Goal: Information Seeking & Learning: Learn about a topic

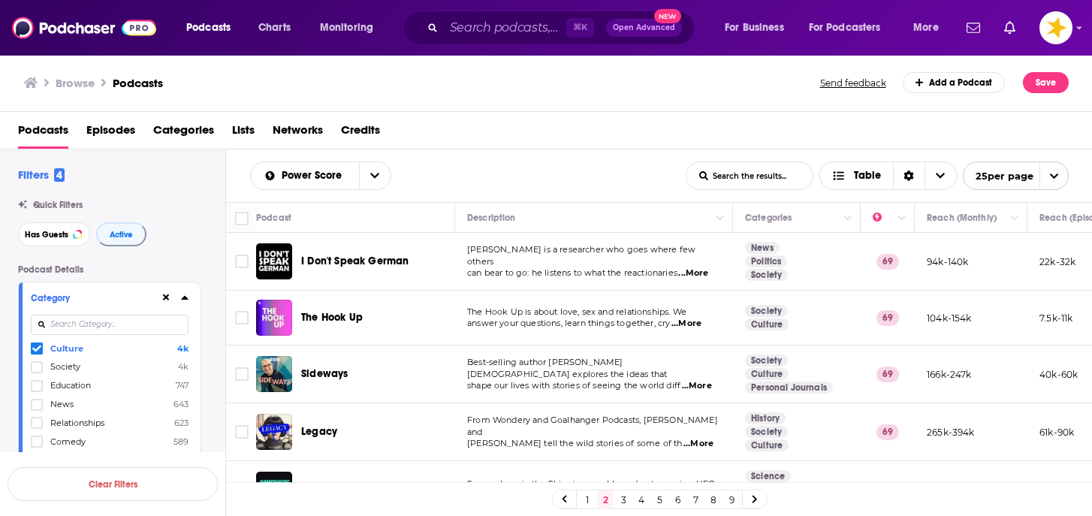
scroll to position [588, 0]
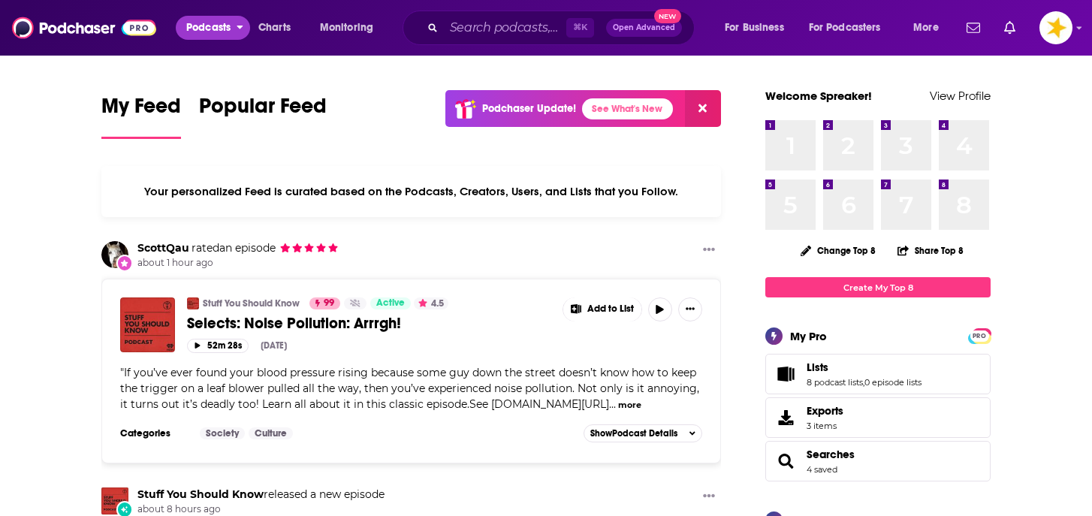
click at [213, 25] on span "Podcasts" at bounding box center [208, 27] width 44 height 21
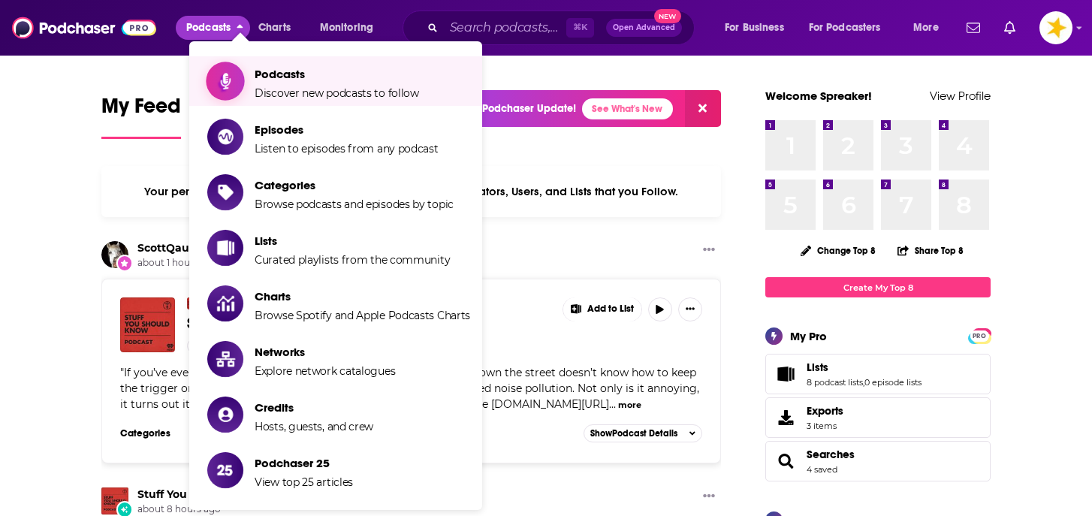
click at [271, 75] on span "Podcasts" at bounding box center [337, 74] width 165 height 14
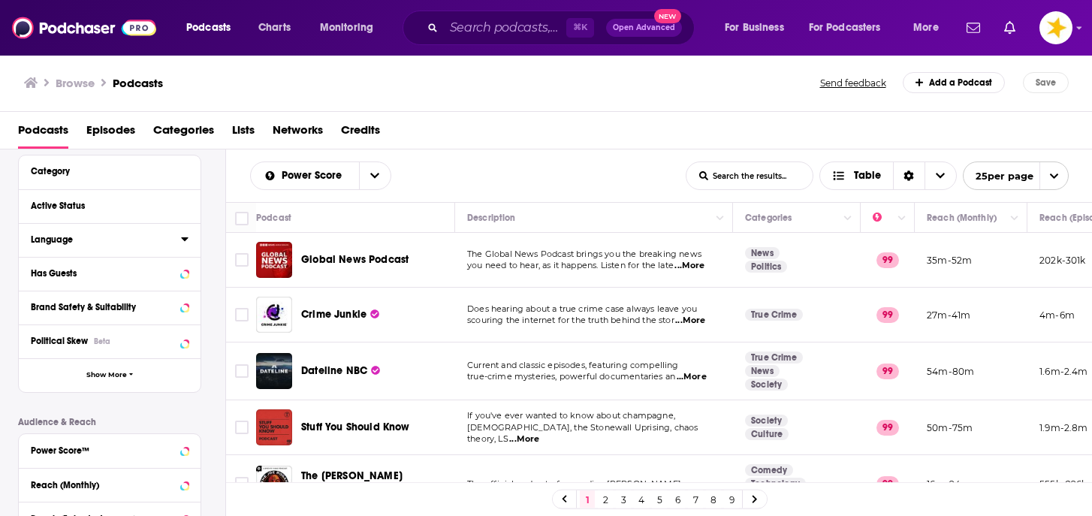
scroll to position [124, 0]
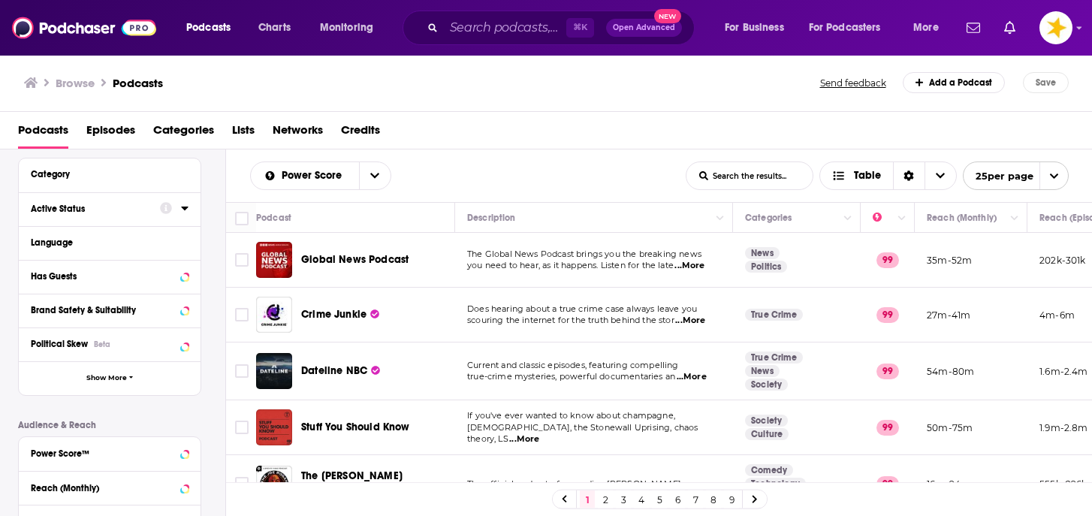
click at [135, 206] on div "Active Status" at bounding box center [90, 209] width 119 height 11
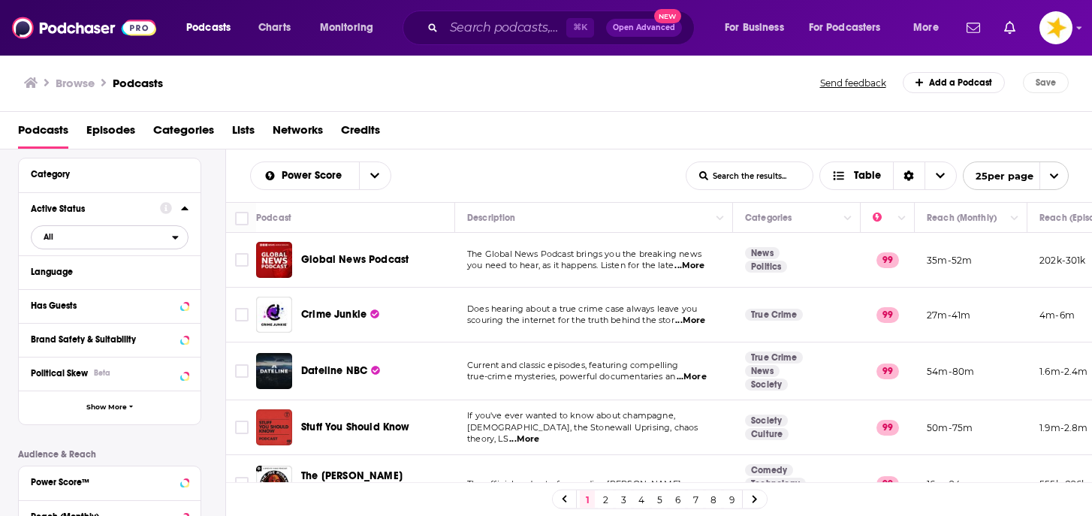
click at [56, 234] on span "All" at bounding box center [102, 237] width 141 height 20
click at [60, 291] on span "Active" at bounding box center [76, 287] width 77 height 8
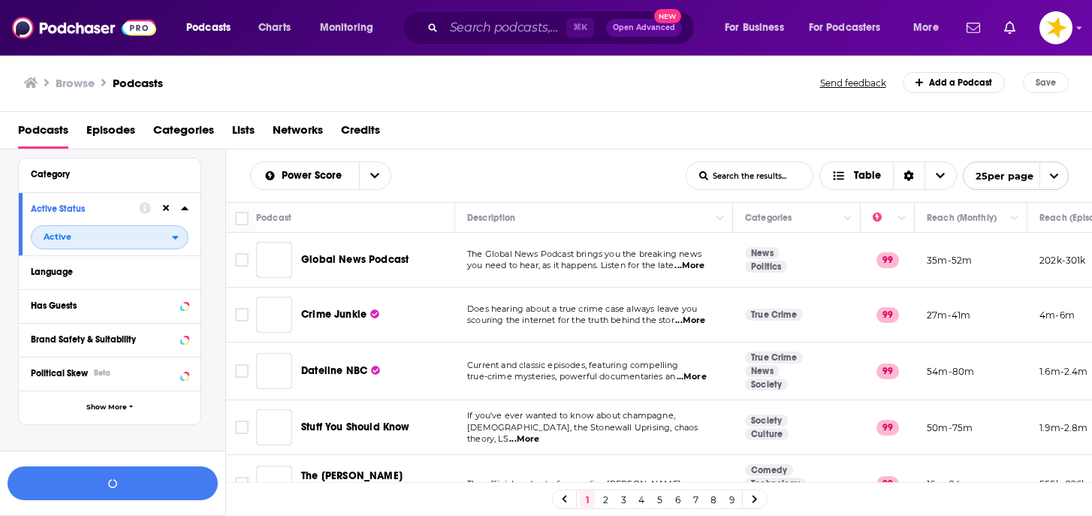
scroll to position [161, 0]
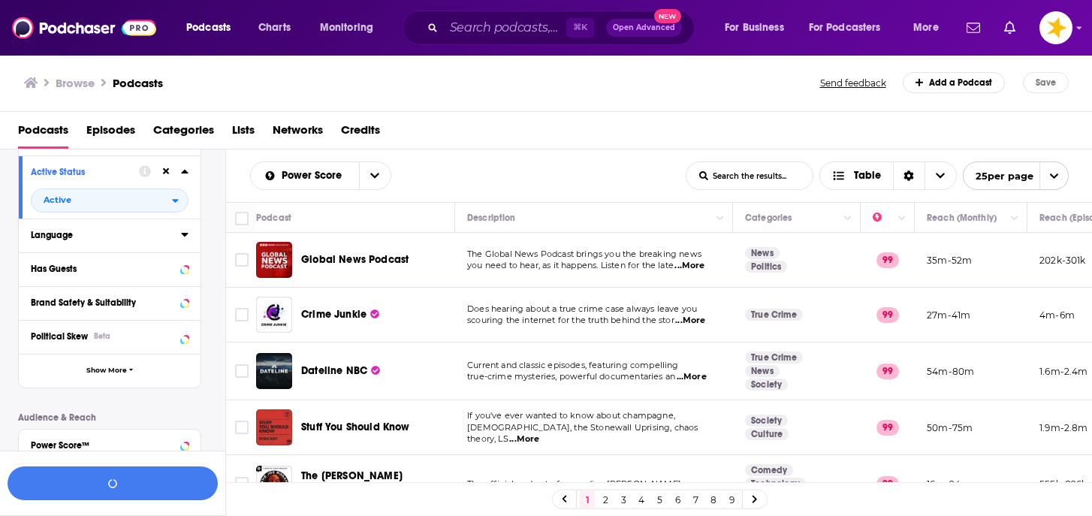
click at [77, 240] on div "Language" at bounding box center [101, 235] width 141 height 11
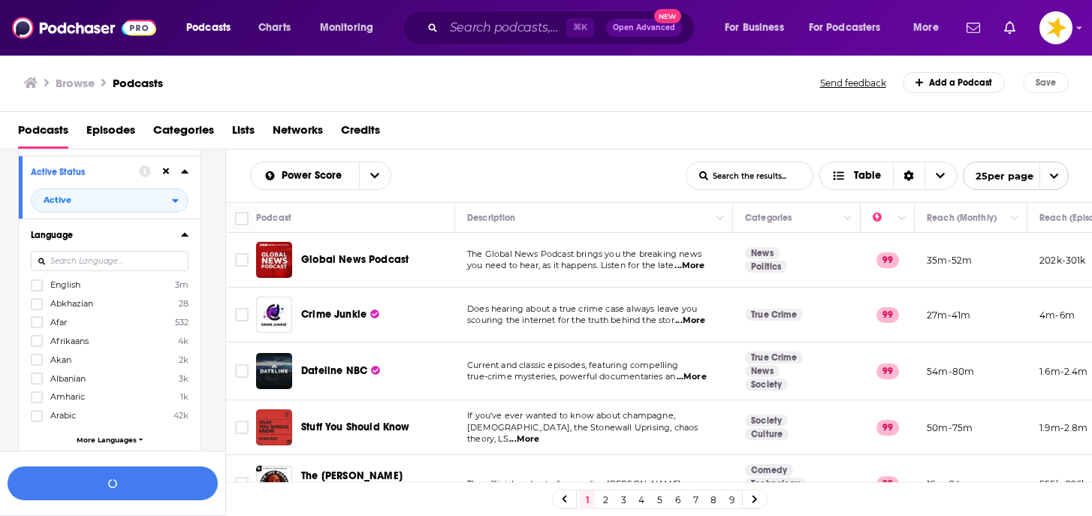
click at [58, 285] on span "English" at bounding box center [65, 285] width 30 height 11
click at [37, 290] on input "multiSelectOption-en-0" at bounding box center [37, 290] width 0 height 0
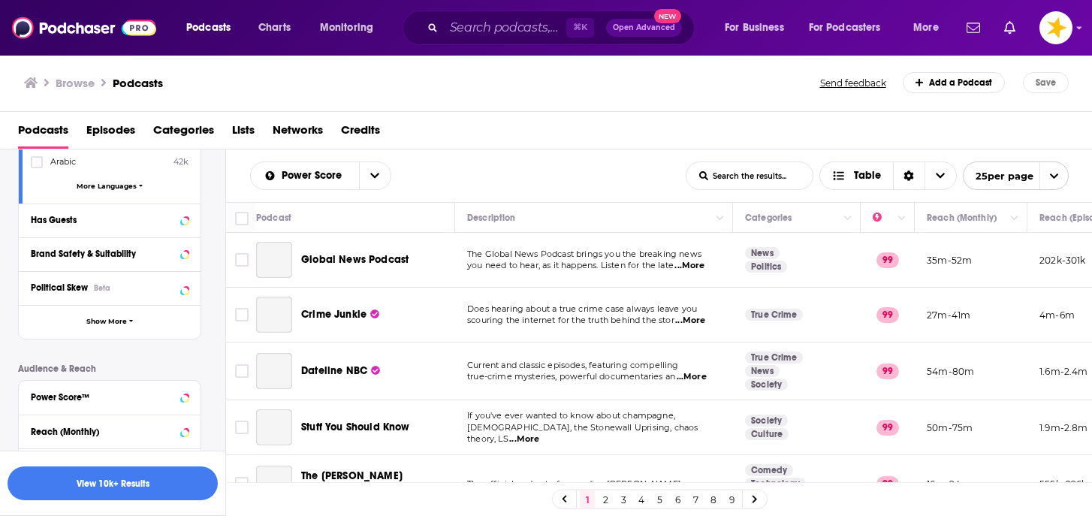
scroll to position [424, 0]
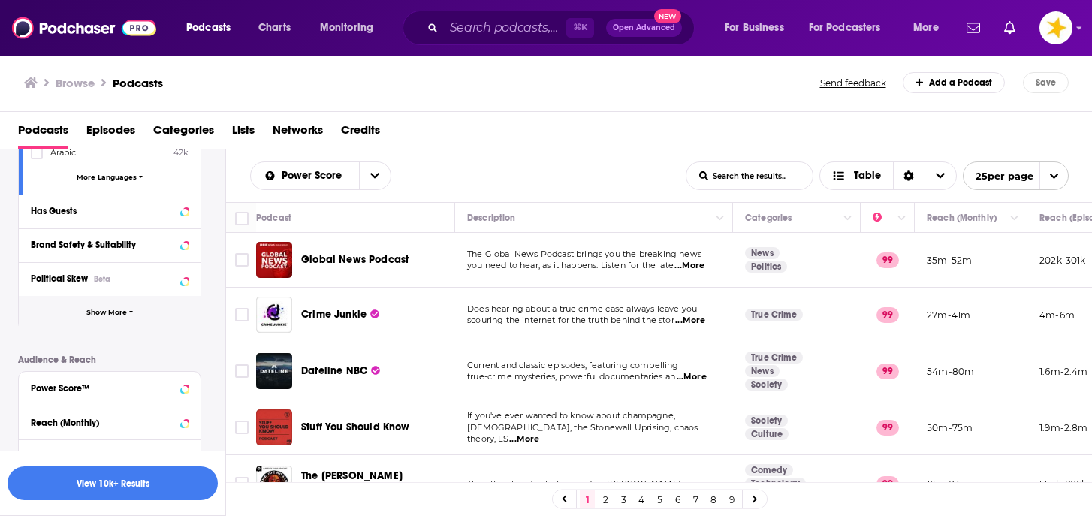
click at [98, 314] on span "Show More" at bounding box center [106, 313] width 41 height 8
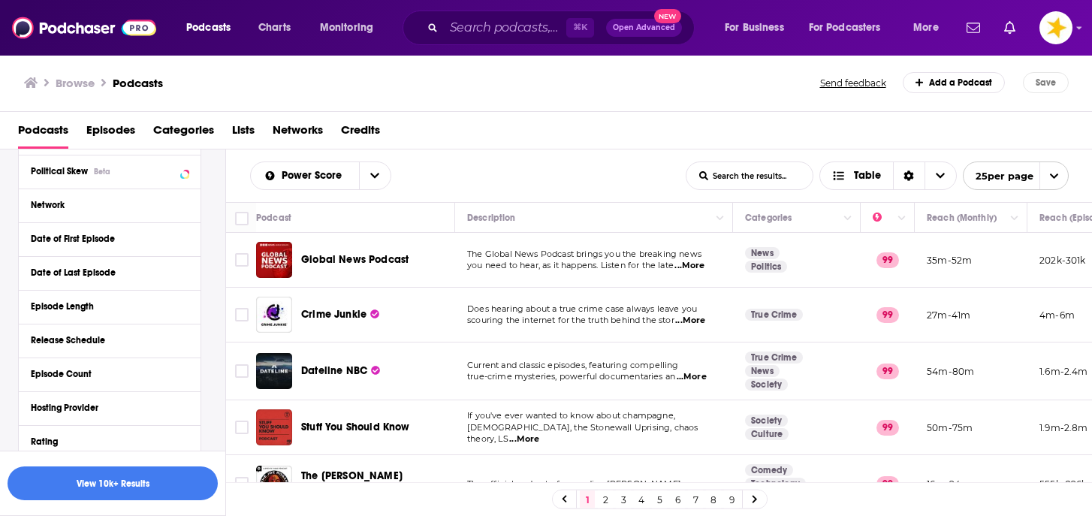
scroll to position [541, 0]
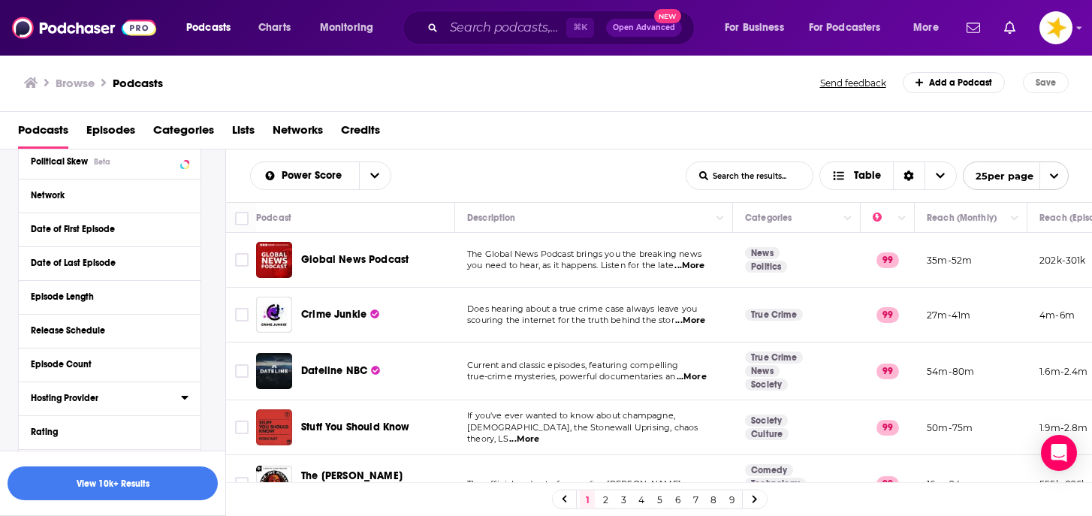
click at [86, 395] on div "Hosting Provider" at bounding box center [101, 398] width 141 height 11
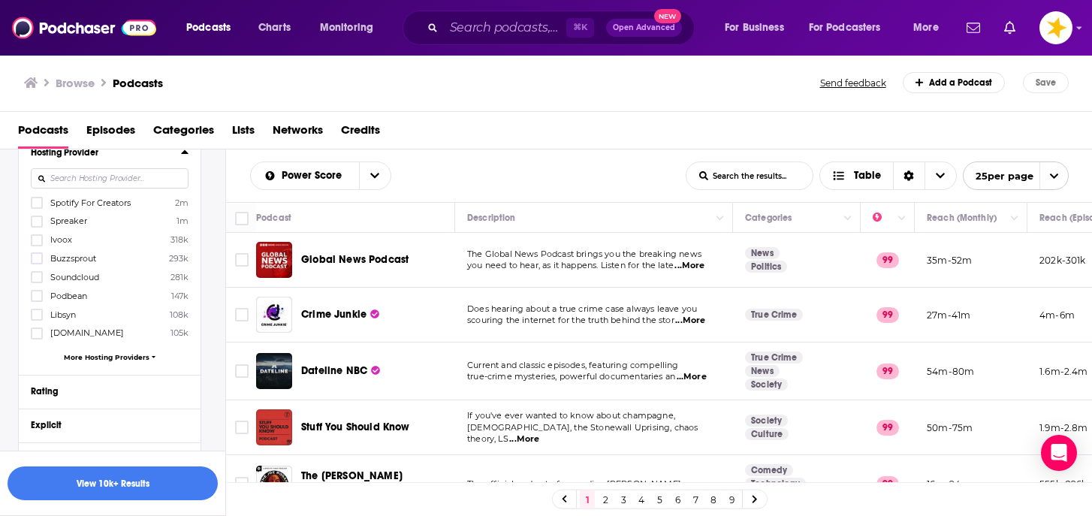
scroll to position [793, 0]
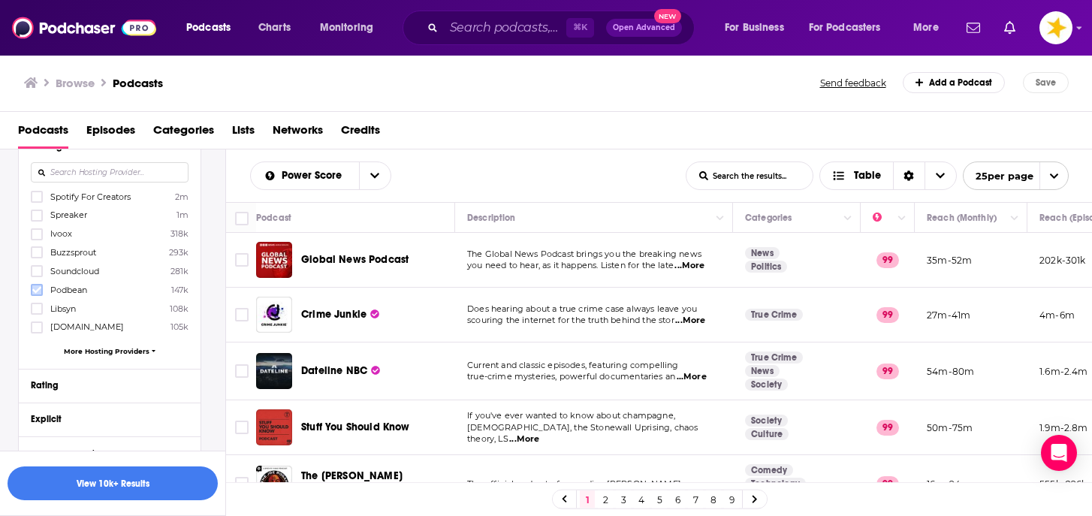
click at [36, 287] on icon at bounding box center [36, 290] width 9 height 9
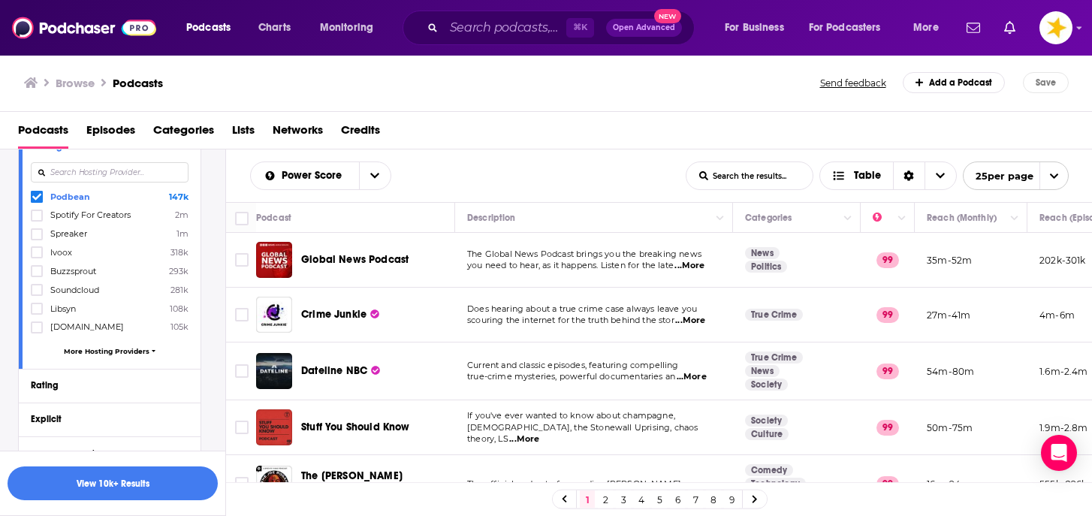
click at [78, 349] on span "More Hosting Providers" at bounding box center [107, 351] width 86 height 8
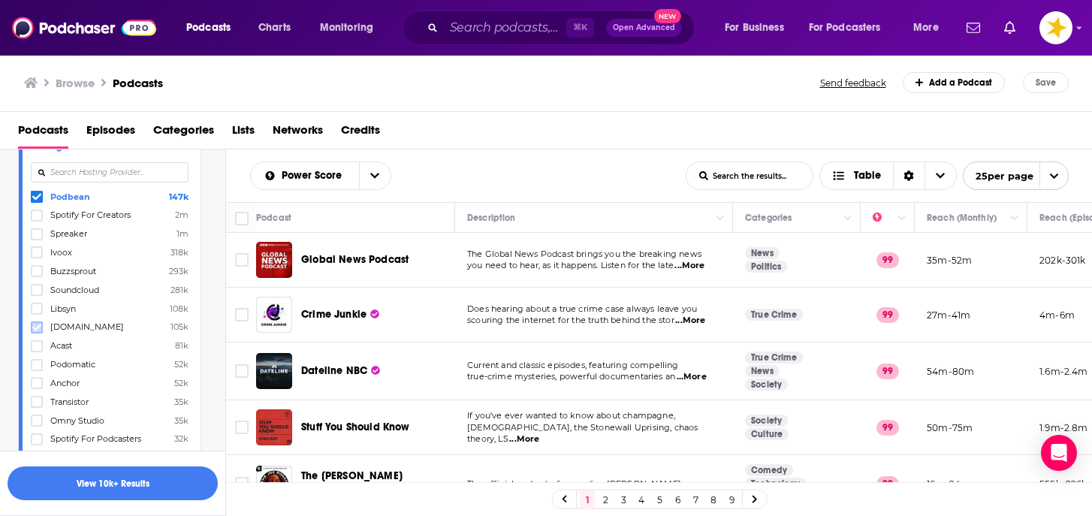
click at [38, 324] on icon at bounding box center [36, 327] width 9 height 7
click at [37, 379] on icon at bounding box center [36, 383] width 9 height 9
click at [35, 435] on icon at bounding box center [36, 439] width 9 height 9
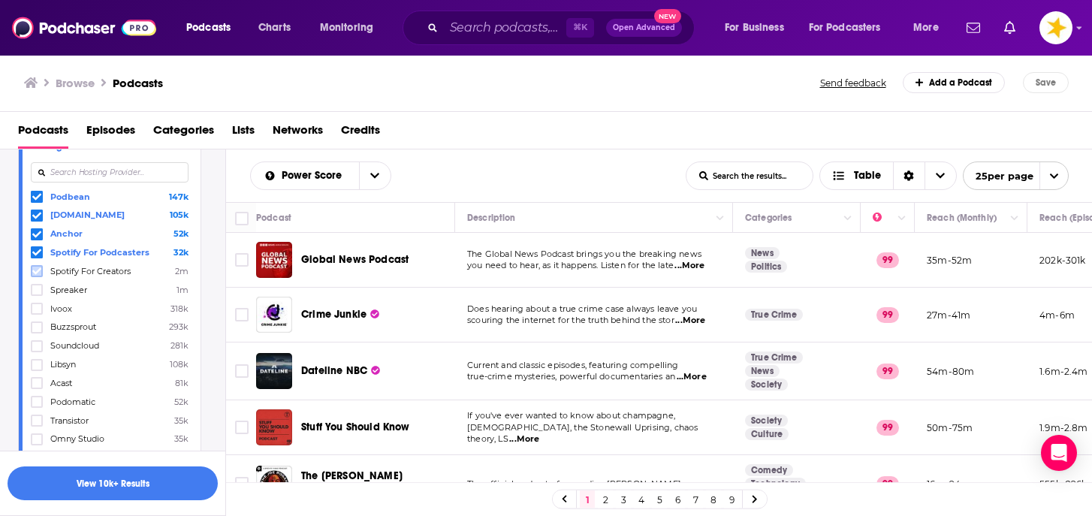
click at [40, 268] on icon at bounding box center [36, 271] width 9 height 7
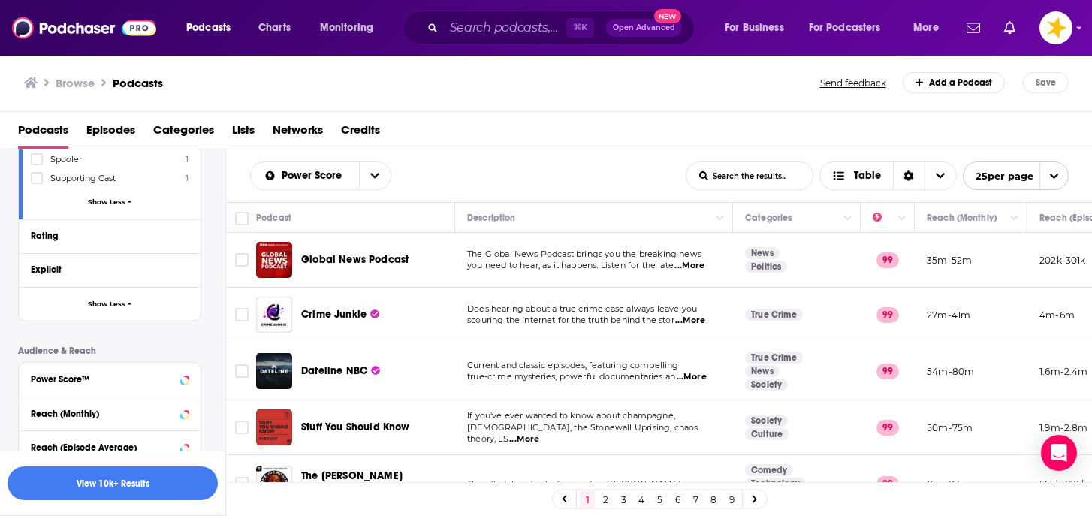
scroll to position [4371, 0]
click at [111, 376] on div "Power Score™" at bounding box center [90, 381] width 119 height 11
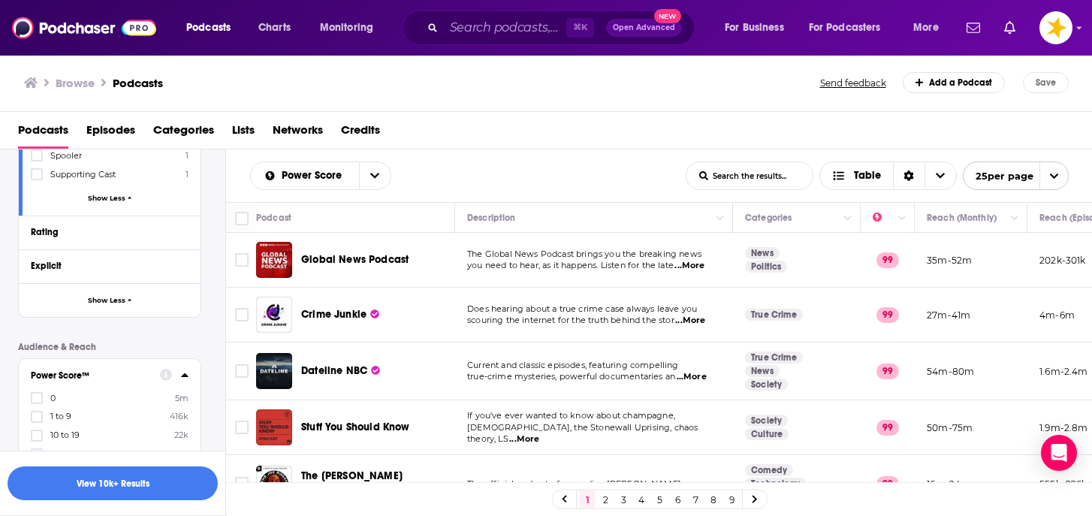
click at [39, 506] on icon at bounding box center [36, 510] width 9 height 9
drag, startPoint x: 41, startPoint y: 432, endPoint x: 39, endPoint y: 440, distance: 7.7
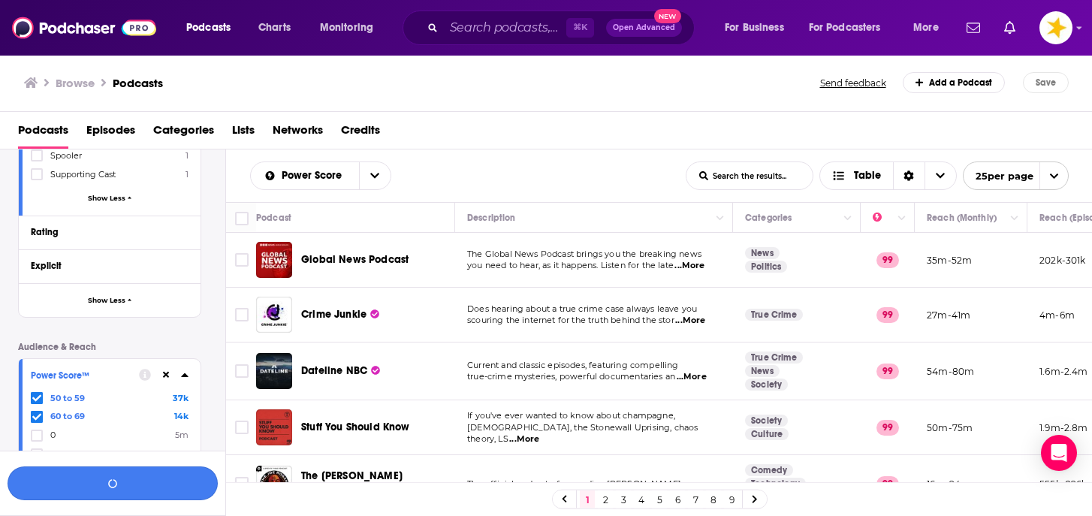
click at [84, 480] on button "button" at bounding box center [113, 484] width 210 height 34
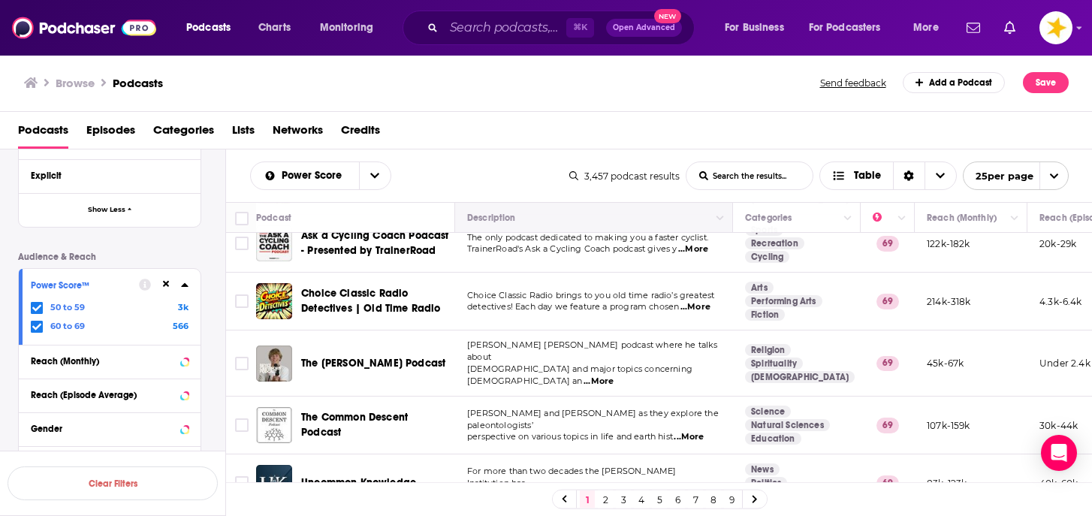
scroll to position [243, 0]
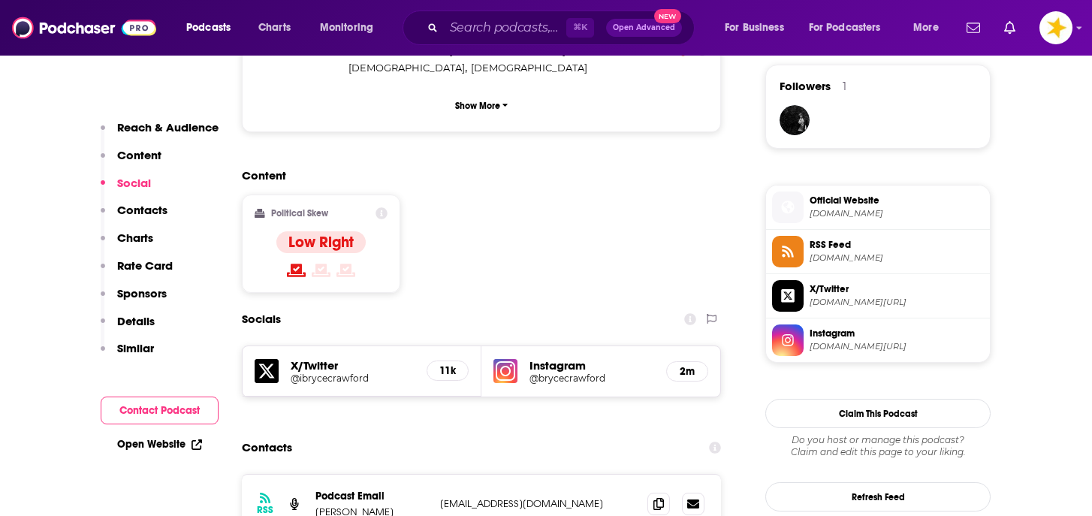
scroll to position [1092, 0]
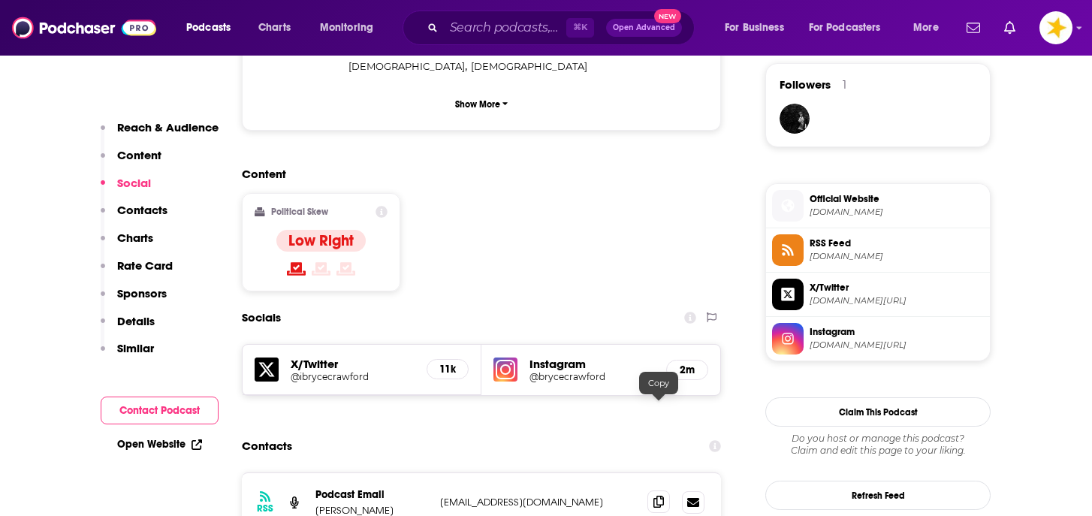
click at [664, 491] on span at bounding box center [659, 502] width 23 height 23
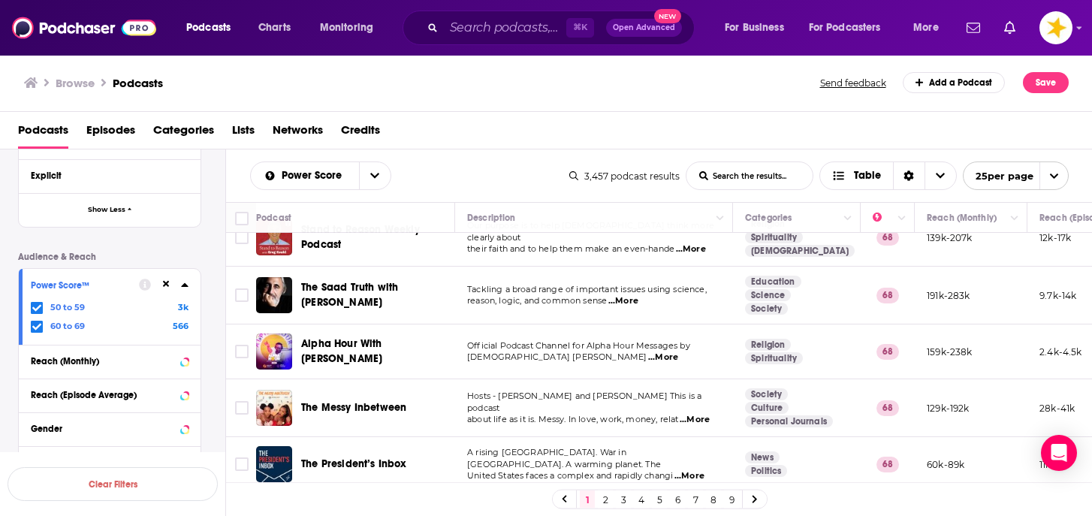
scroll to position [1164, 0]
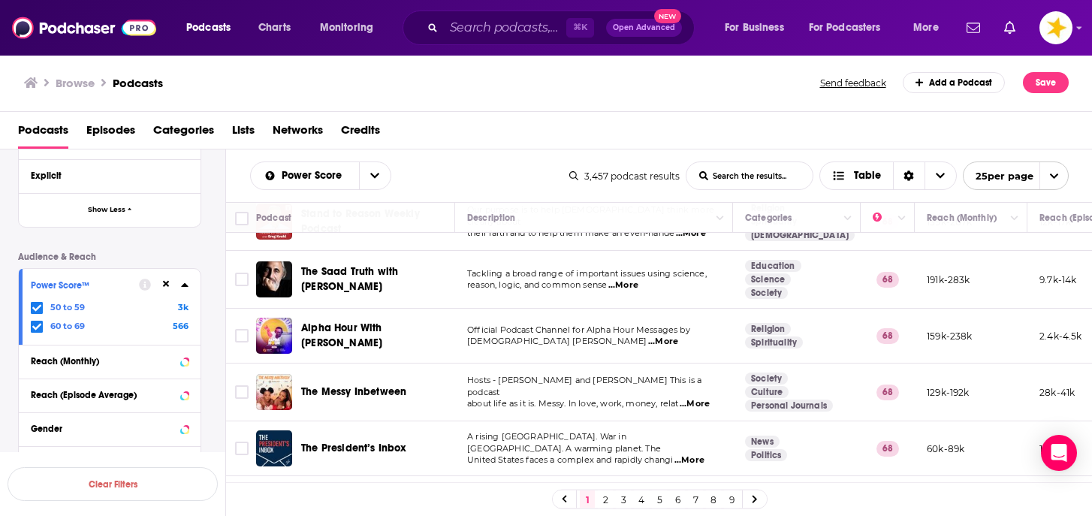
click at [608, 495] on link "2" at bounding box center [605, 500] width 15 height 18
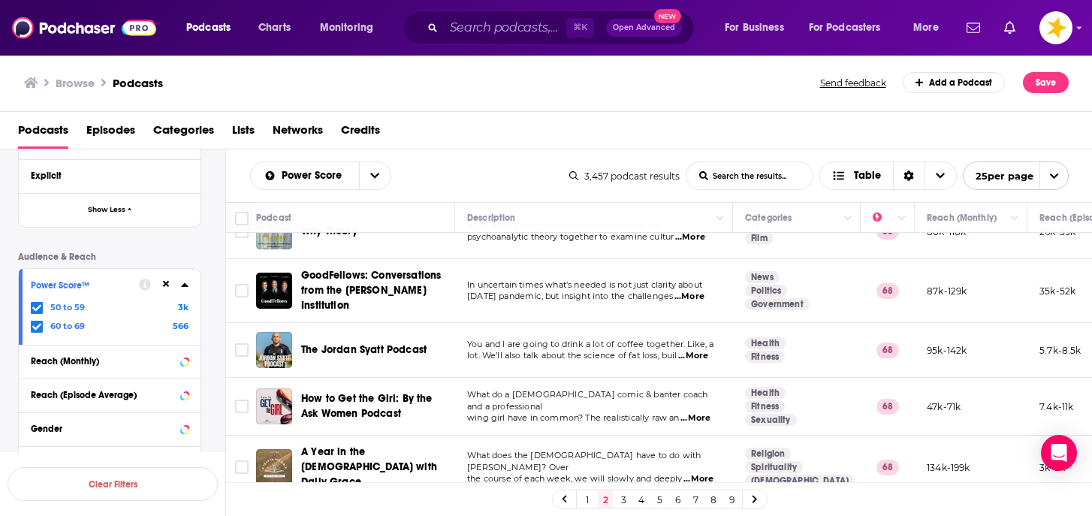
scroll to position [444, 0]
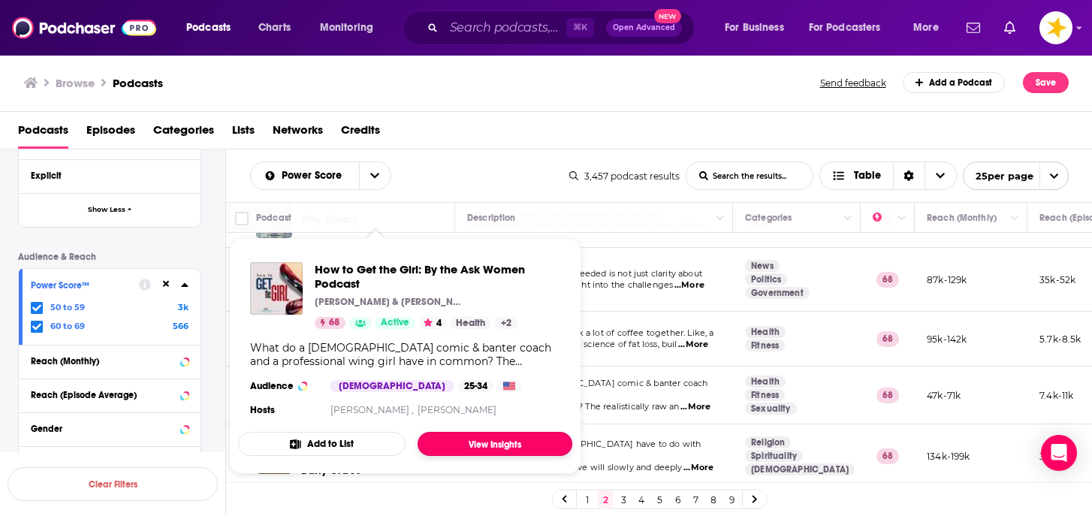
click at [443, 437] on link "View Insights" at bounding box center [495, 444] width 155 height 24
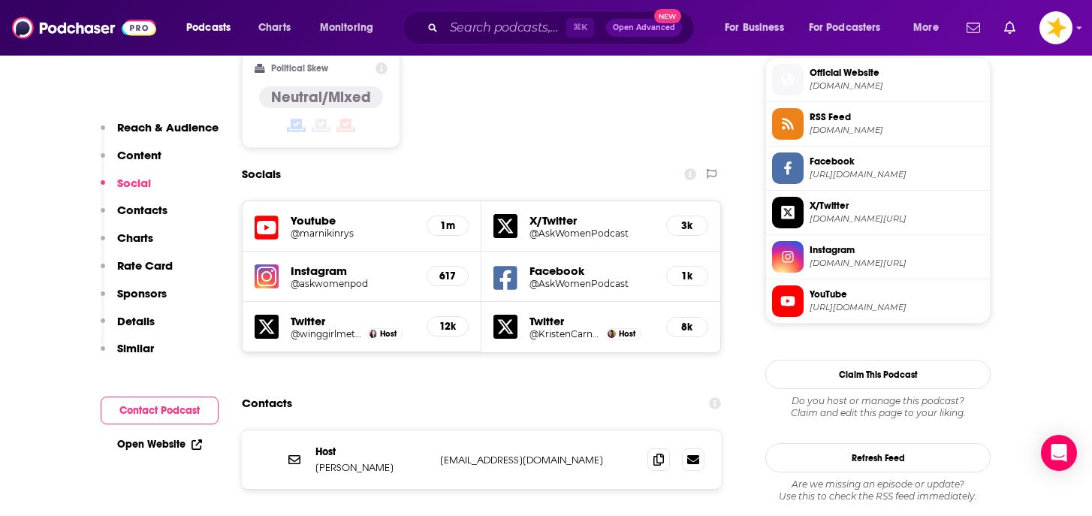
scroll to position [1237, 0]
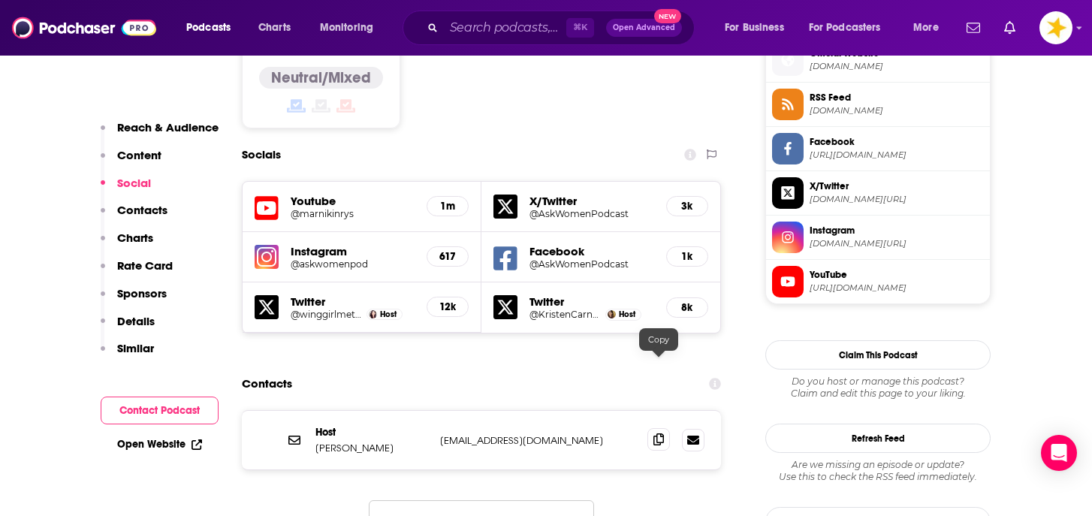
click at [660, 434] on icon at bounding box center [659, 440] width 11 height 12
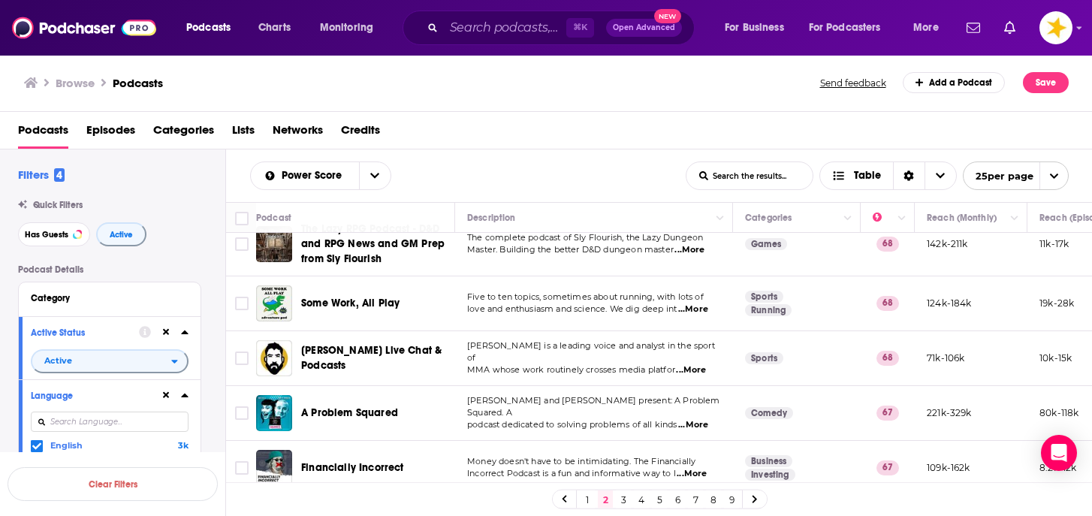
scroll to position [1206, 0]
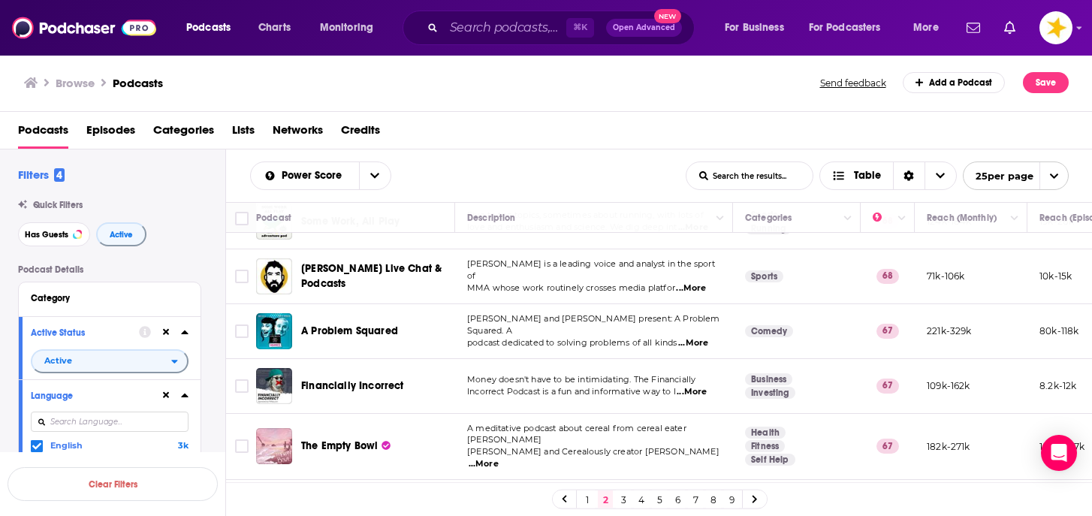
click at [621, 497] on link "3" at bounding box center [623, 500] width 15 height 18
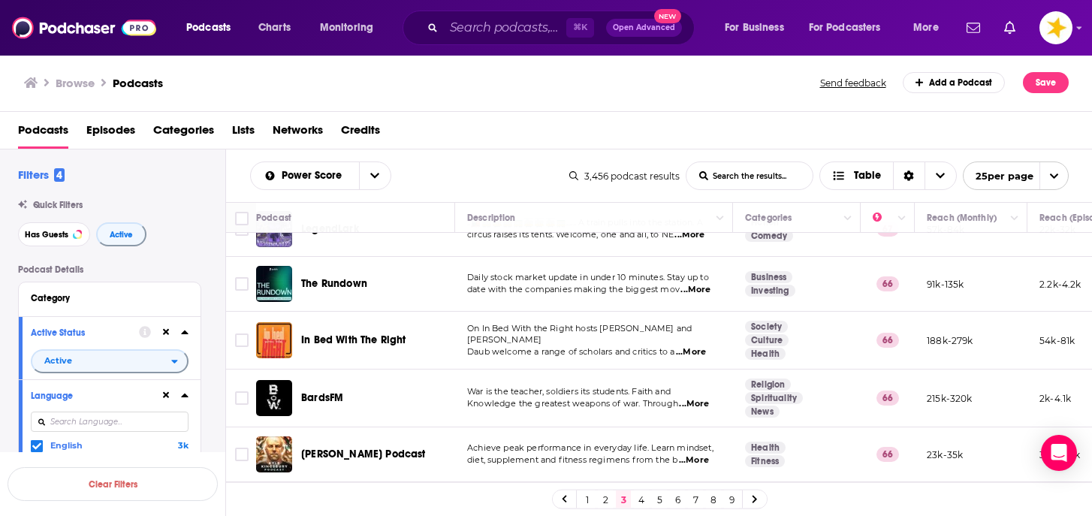
scroll to position [1147, 0]
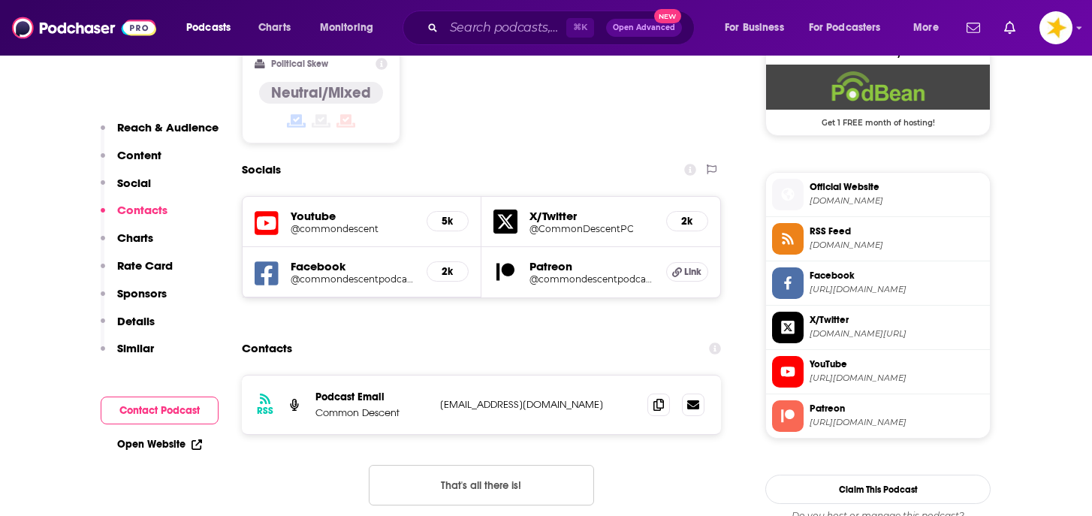
scroll to position [1253, 0]
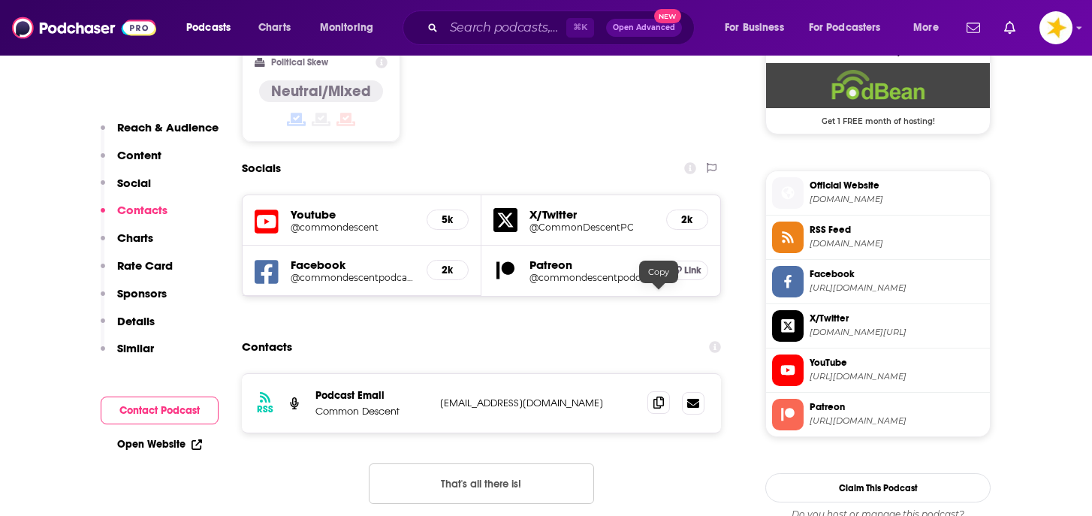
click at [658, 397] on icon at bounding box center [659, 403] width 11 height 12
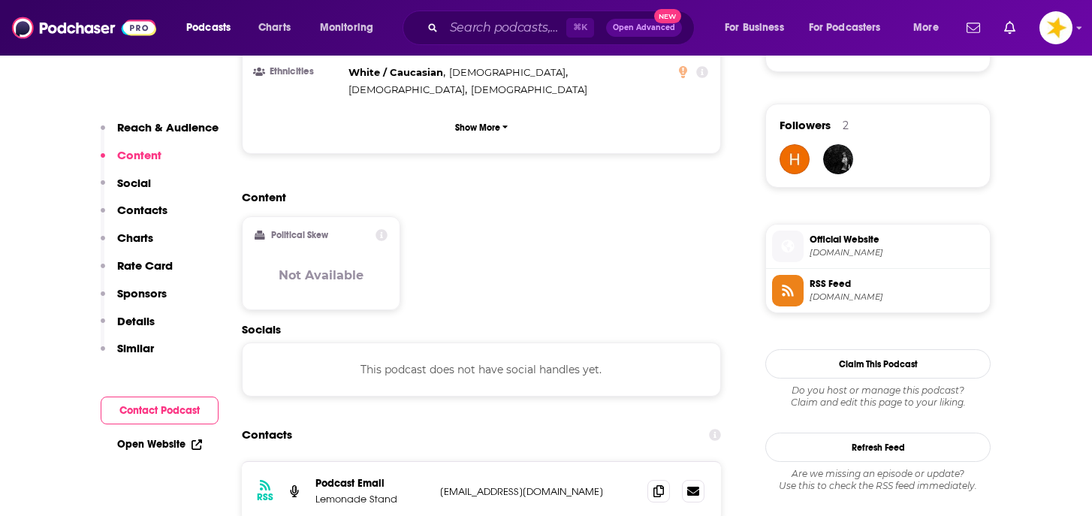
scroll to position [1055, 0]
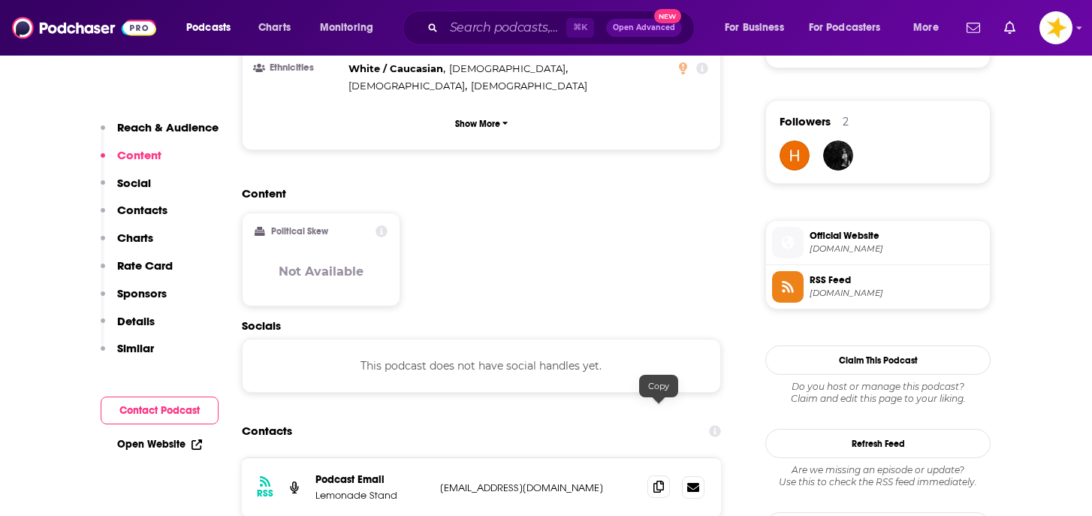
click at [658, 481] on icon at bounding box center [659, 487] width 11 height 12
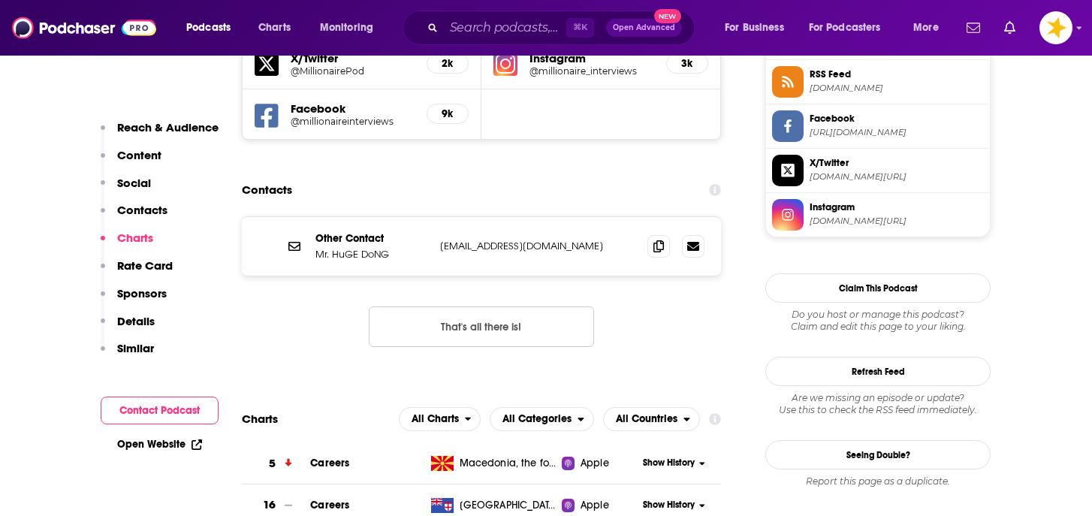
scroll to position [1396, 0]
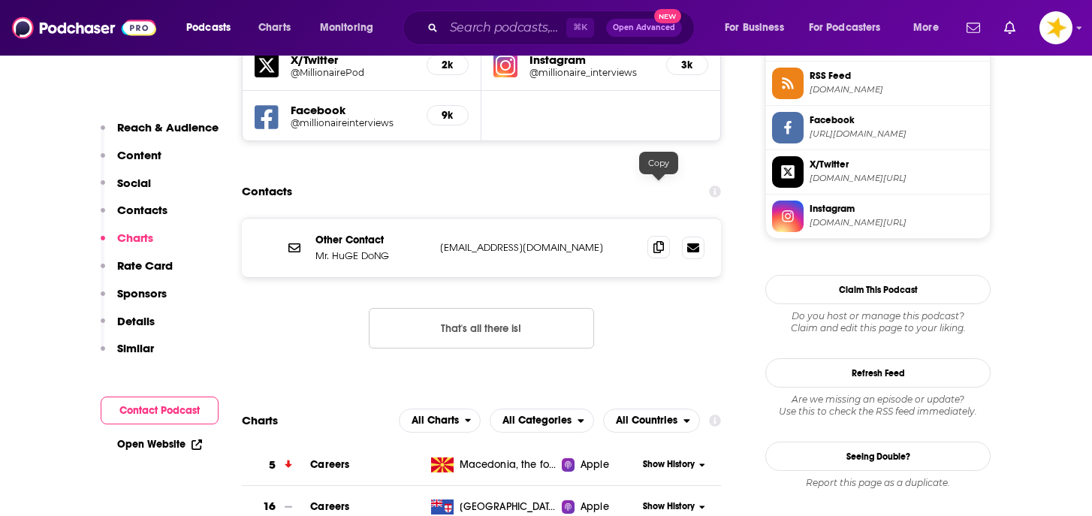
click at [660, 241] on icon at bounding box center [659, 247] width 11 height 12
click at [658, 236] on span at bounding box center [659, 247] width 23 height 23
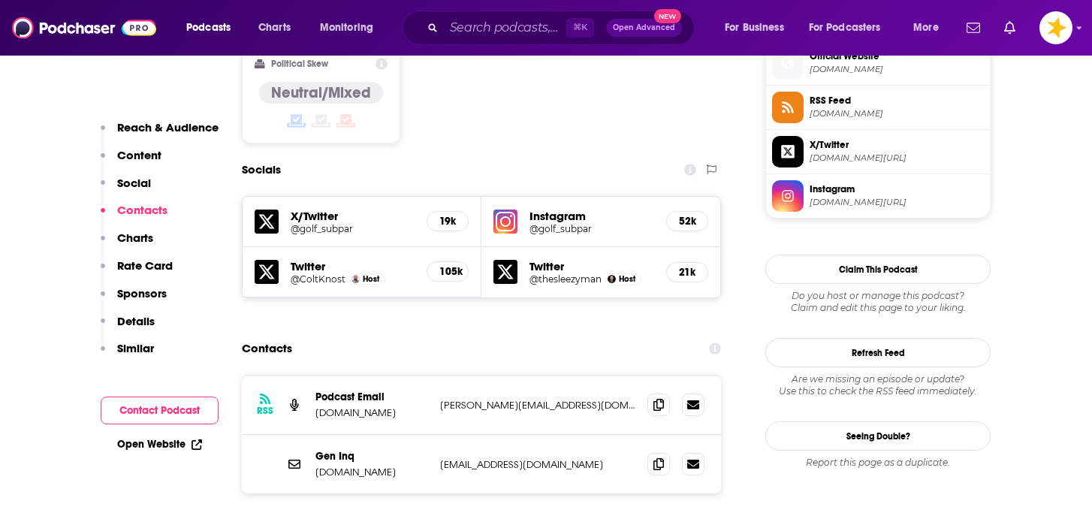
scroll to position [1236, 0]
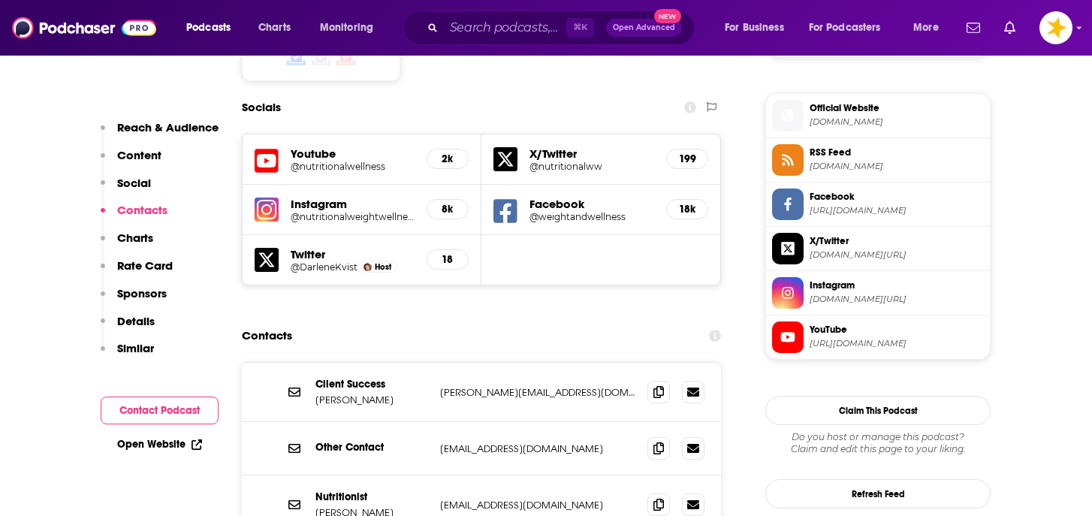
scroll to position [1324, 0]
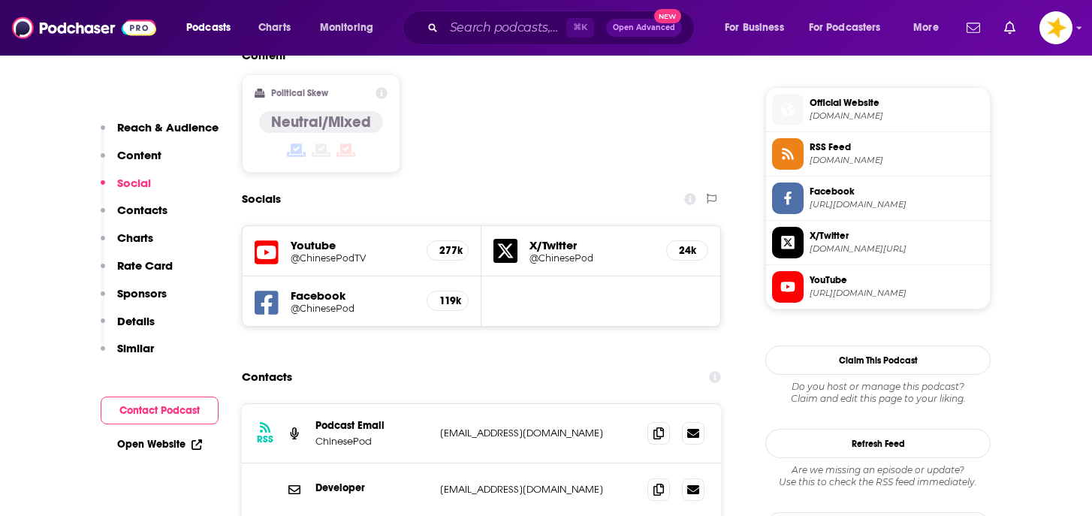
scroll to position [1217, 0]
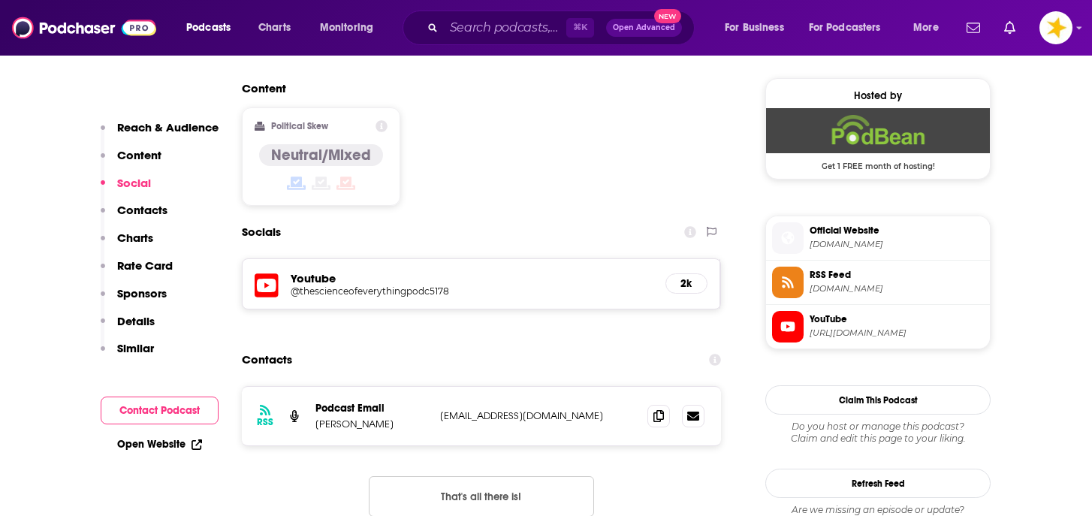
scroll to position [1212, 0]
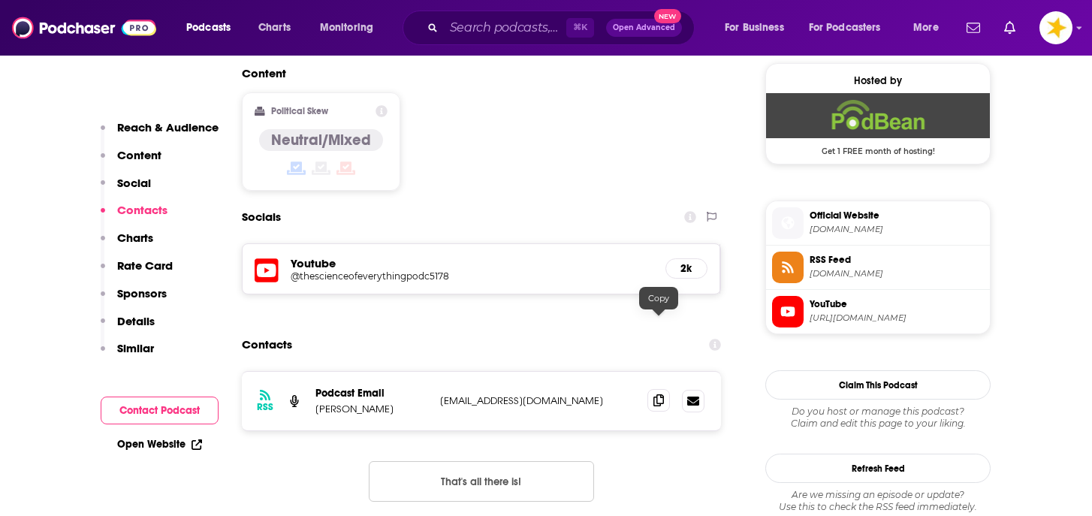
click at [650, 389] on span at bounding box center [659, 400] width 23 height 23
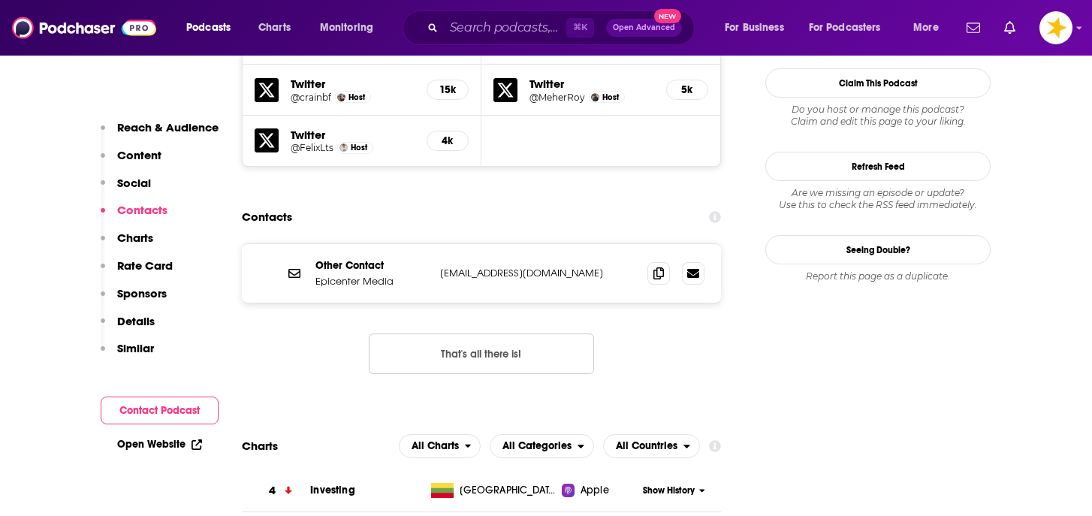
scroll to position [1423, 0]
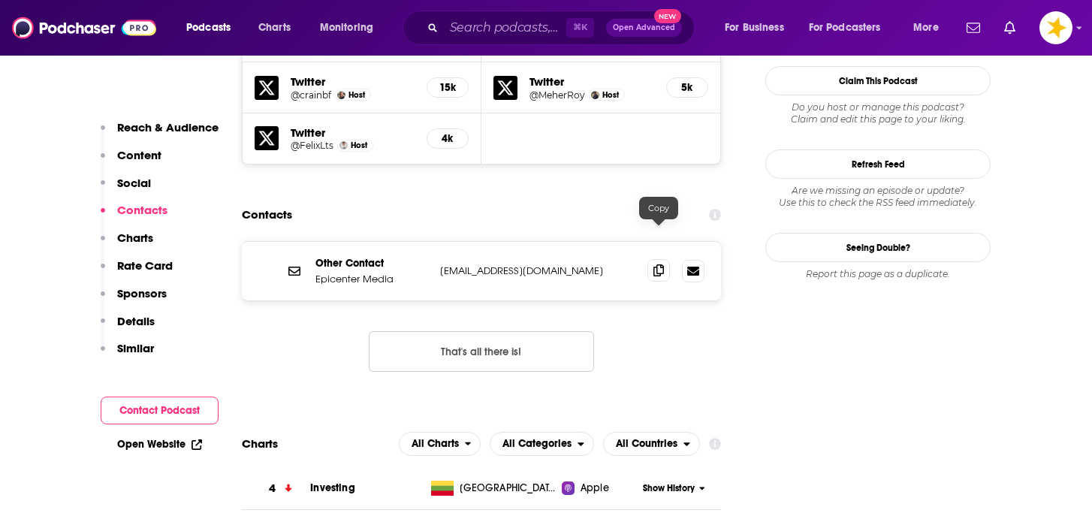
click at [660, 264] on icon at bounding box center [659, 270] width 11 height 12
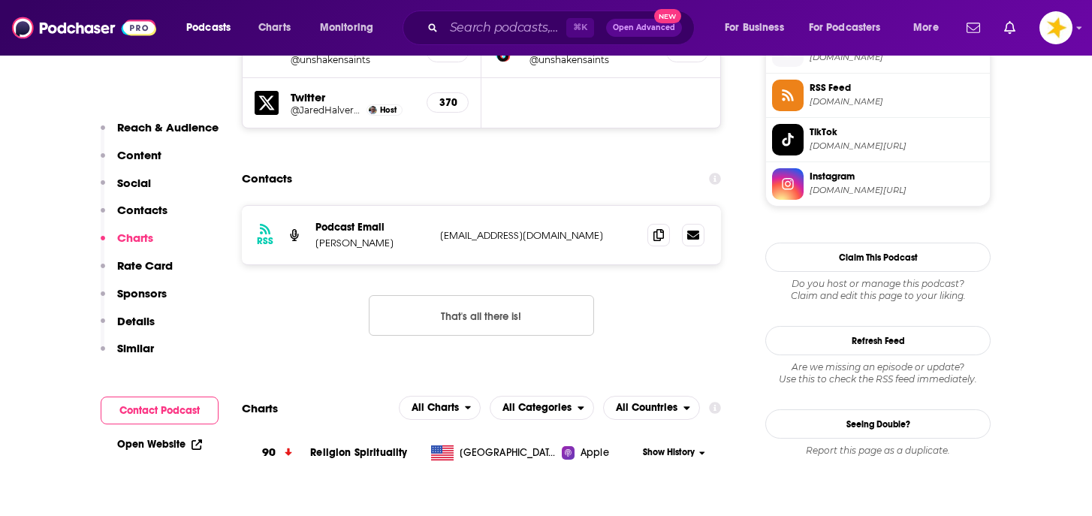
scroll to position [1381, 0]
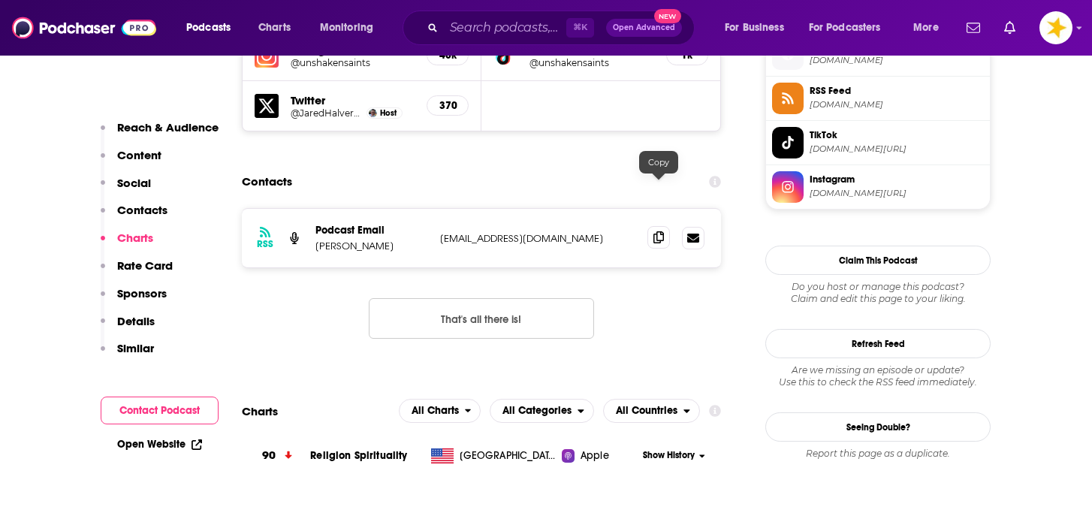
click at [662, 231] on icon at bounding box center [659, 237] width 11 height 12
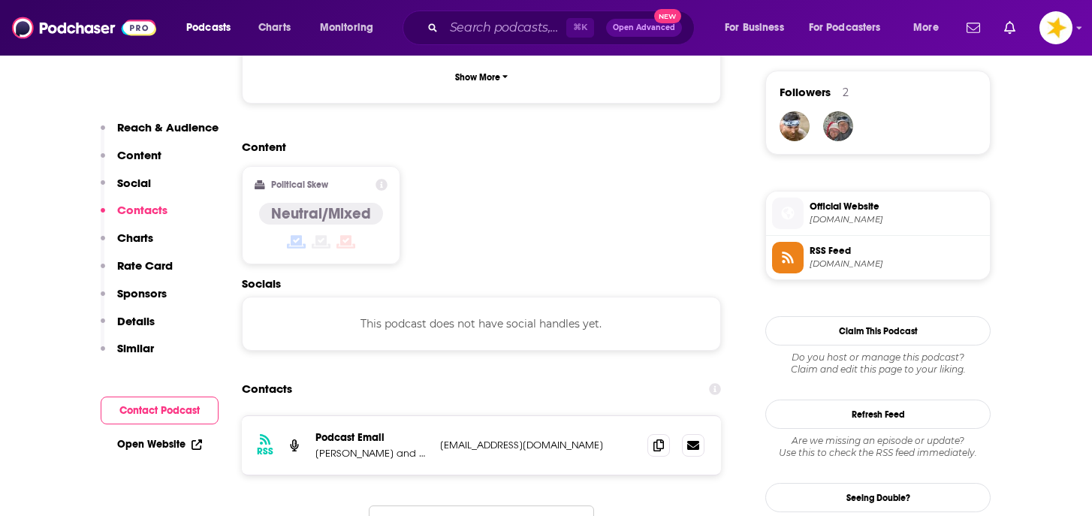
scroll to position [1083, 0]
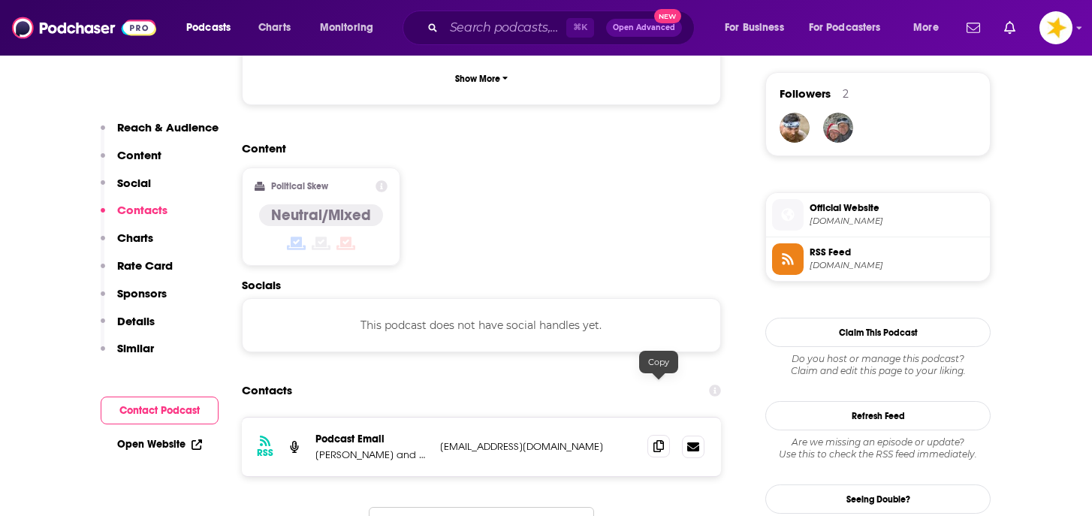
click at [657, 440] on icon at bounding box center [659, 446] width 11 height 12
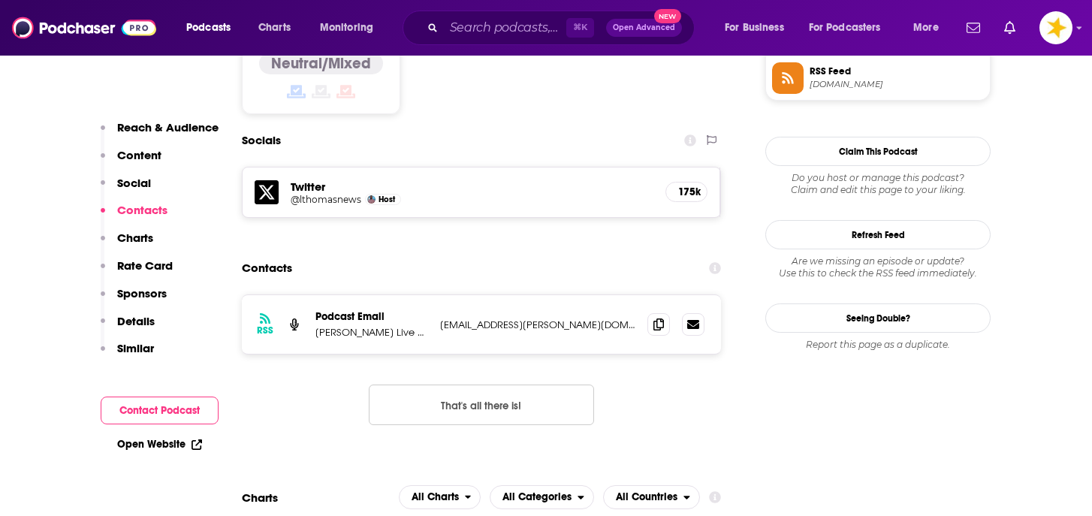
scroll to position [1266, 0]
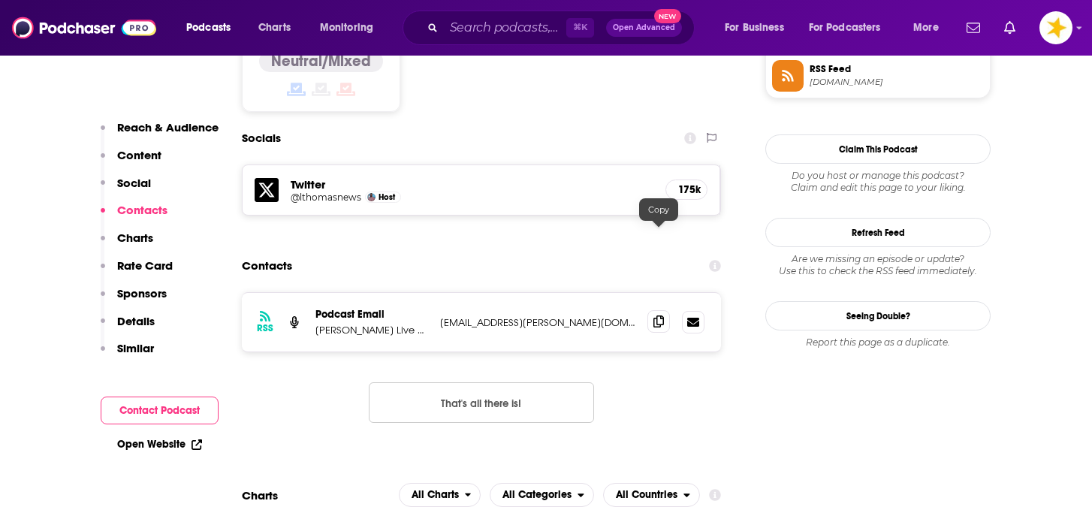
click at [657, 316] on icon at bounding box center [659, 322] width 11 height 12
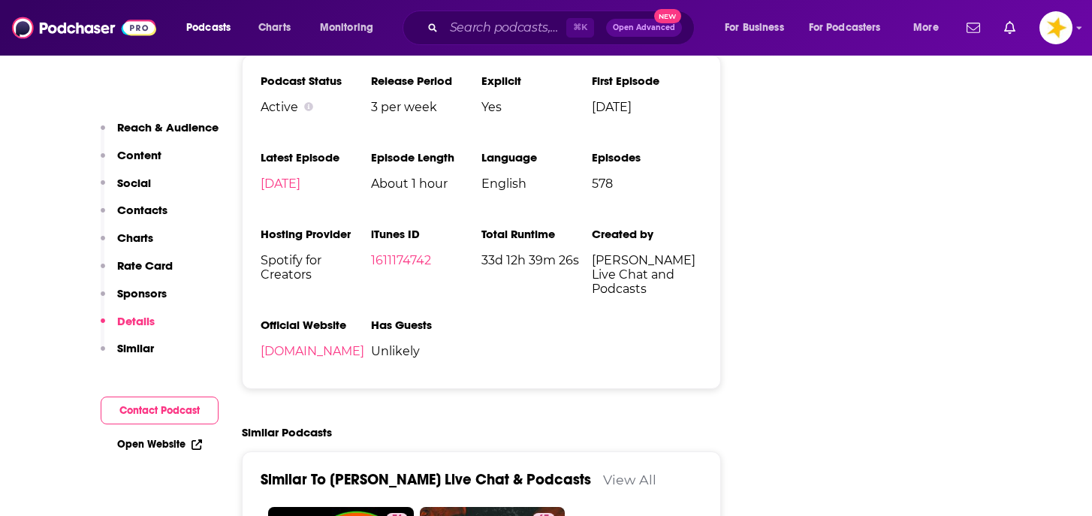
scroll to position [2813, 0]
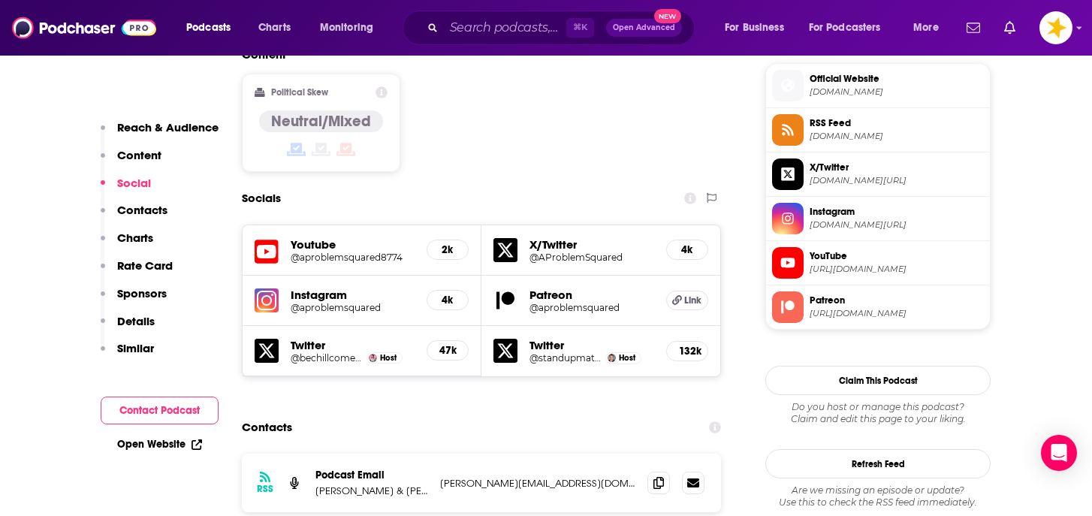
scroll to position [1241, 0]
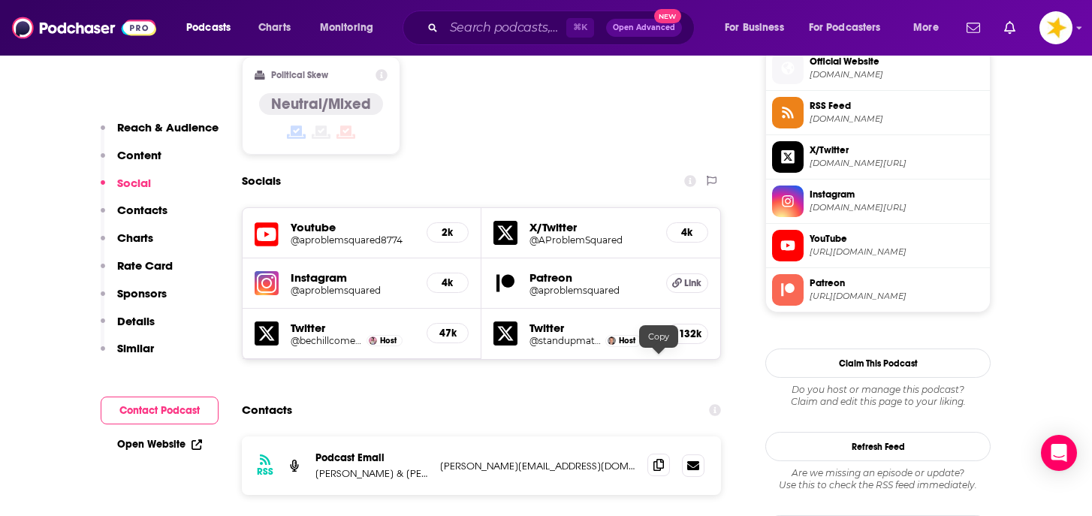
click at [660, 459] on icon at bounding box center [659, 465] width 11 height 12
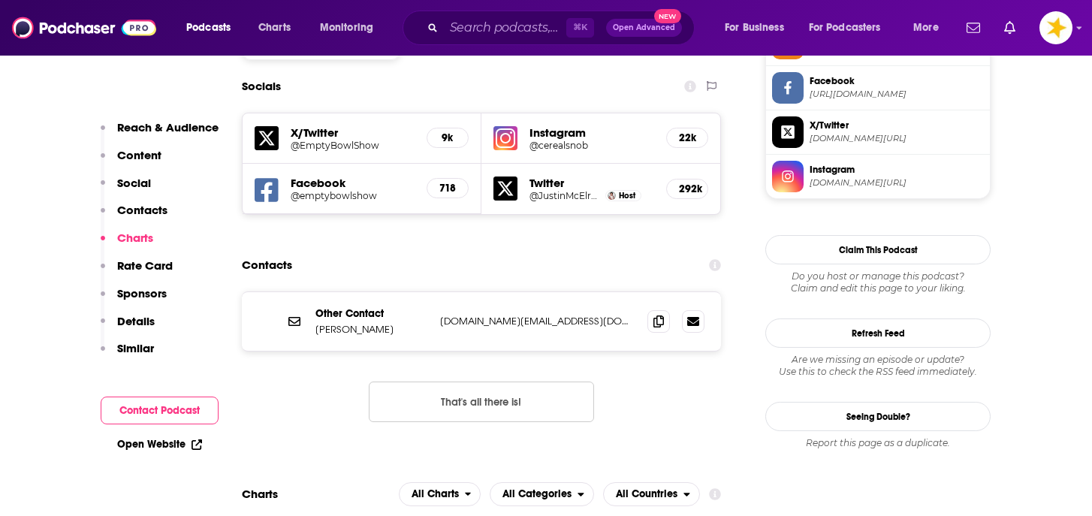
scroll to position [1289, 0]
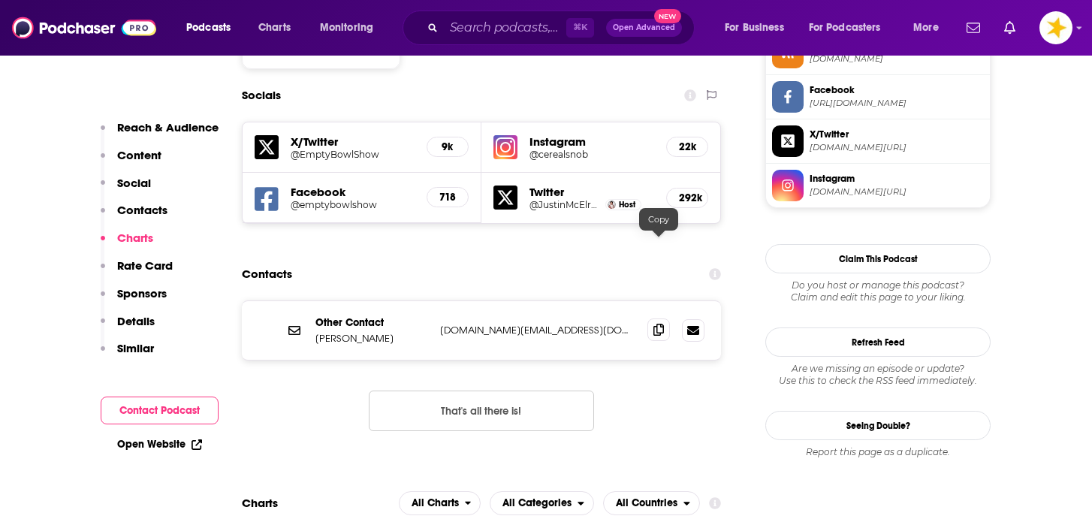
click at [652, 319] on span at bounding box center [659, 330] width 23 height 23
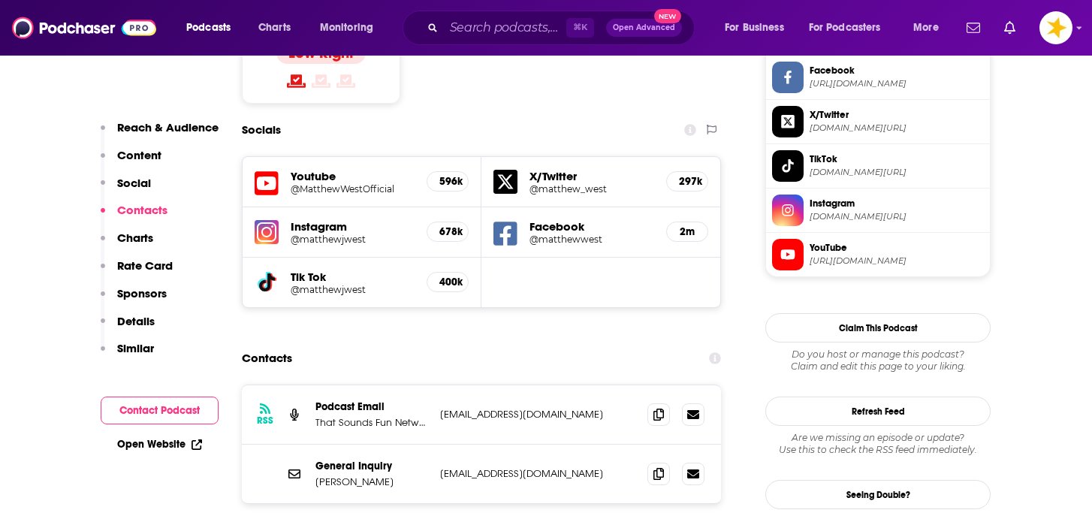
scroll to position [1312, 0]
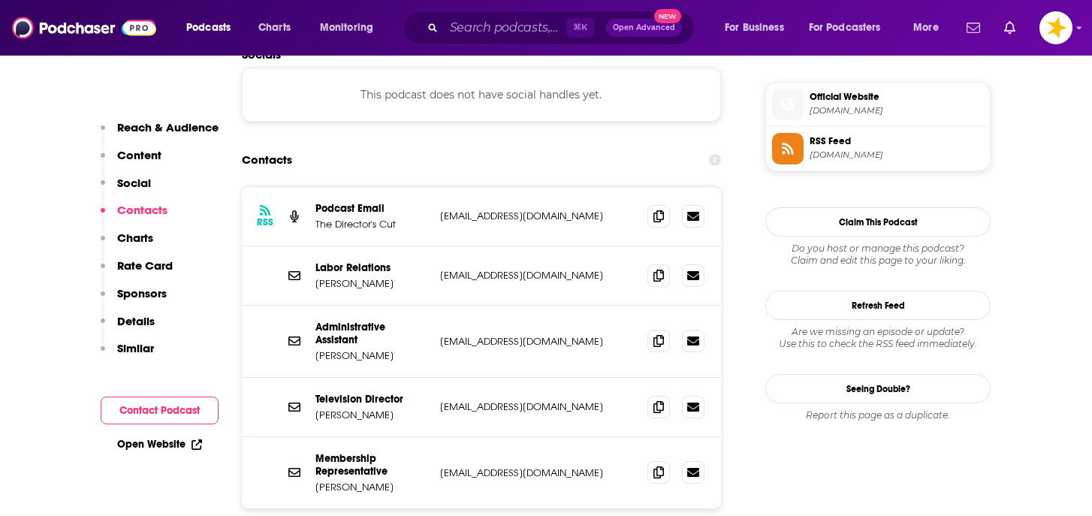
scroll to position [1335, 0]
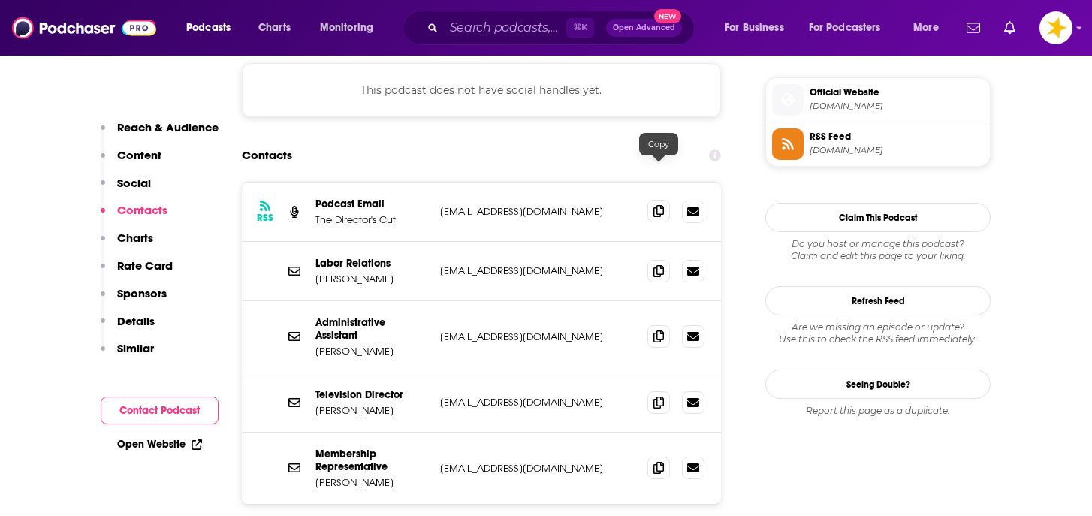
click at [654, 200] on span at bounding box center [659, 211] width 23 height 23
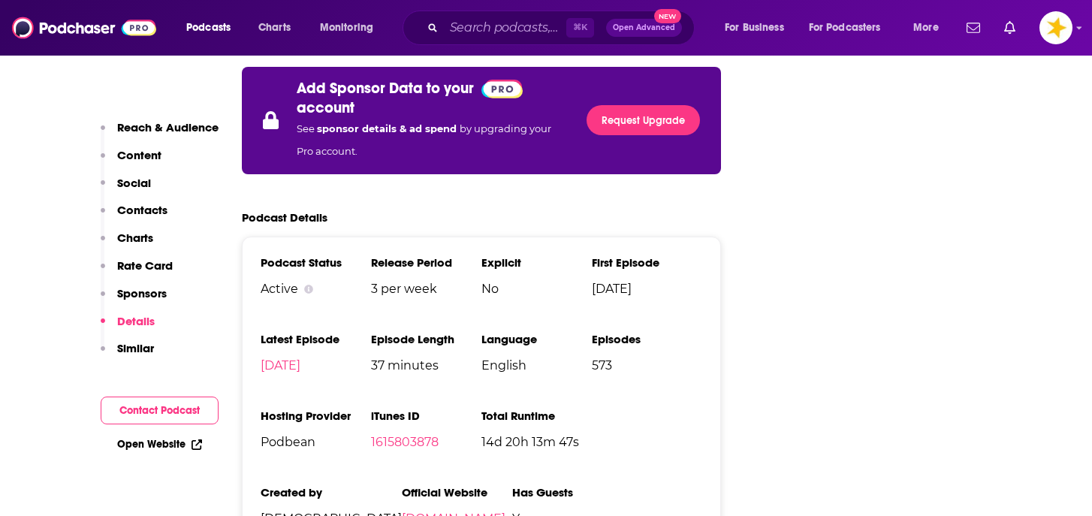
scroll to position [2899, 0]
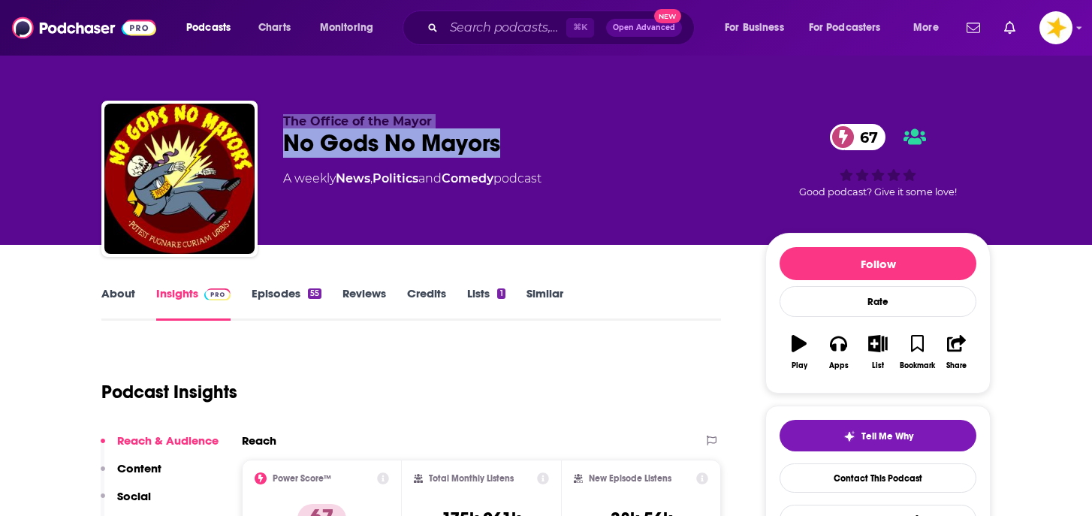
drag, startPoint x: 512, startPoint y: 134, endPoint x: 258, endPoint y: 128, distance: 254.8
click at [257, 127] on div "The Office of the Mayor No Gods No Mayors 67 A weekly News , Politics and Comed…" at bounding box center [546, 182] width 890 height 162
copy div "The Office of the Mayor No Gods No Mayors"
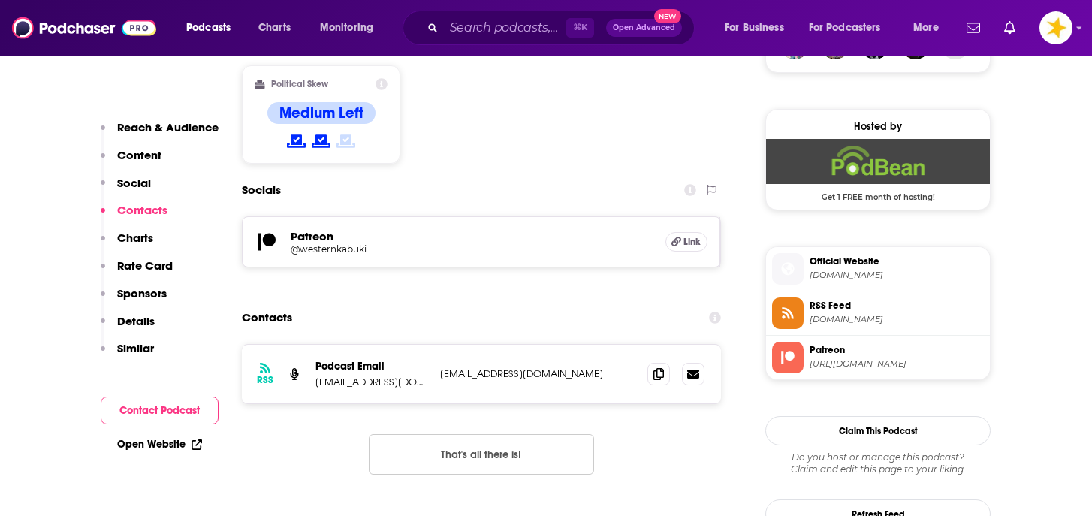
scroll to position [1178, 0]
click at [660, 367] on icon at bounding box center [659, 373] width 11 height 12
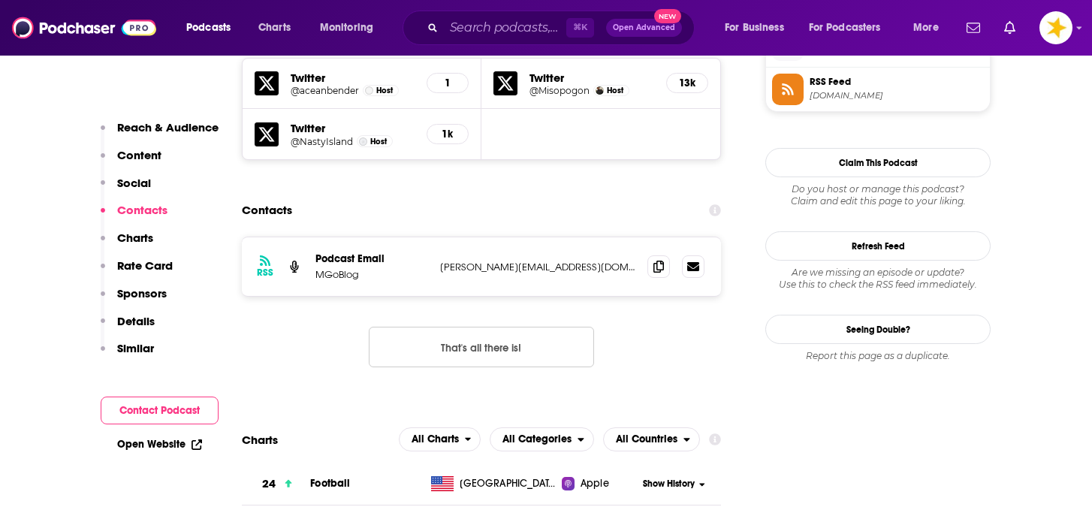
scroll to position [1396, 0]
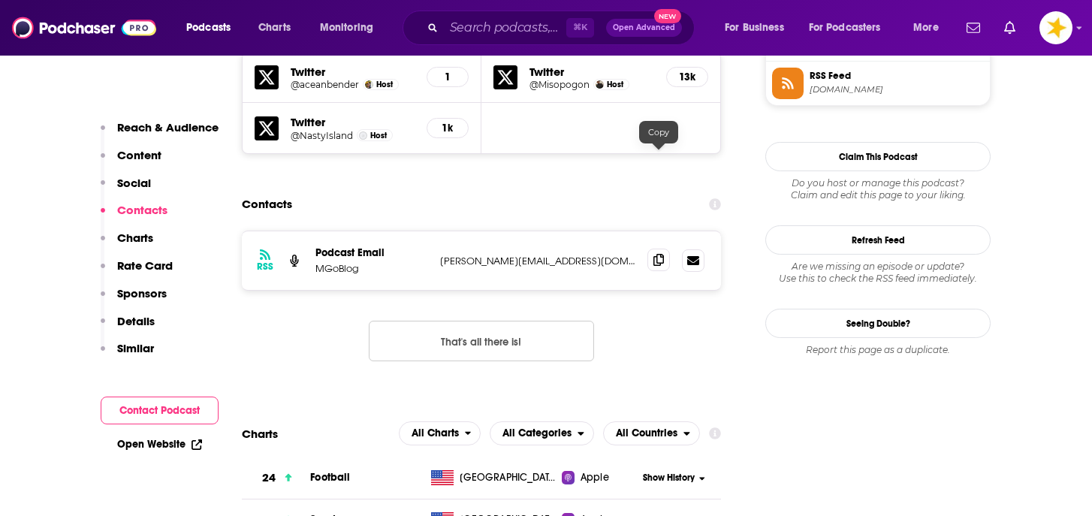
click at [655, 254] on icon at bounding box center [659, 260] width 11 height 12
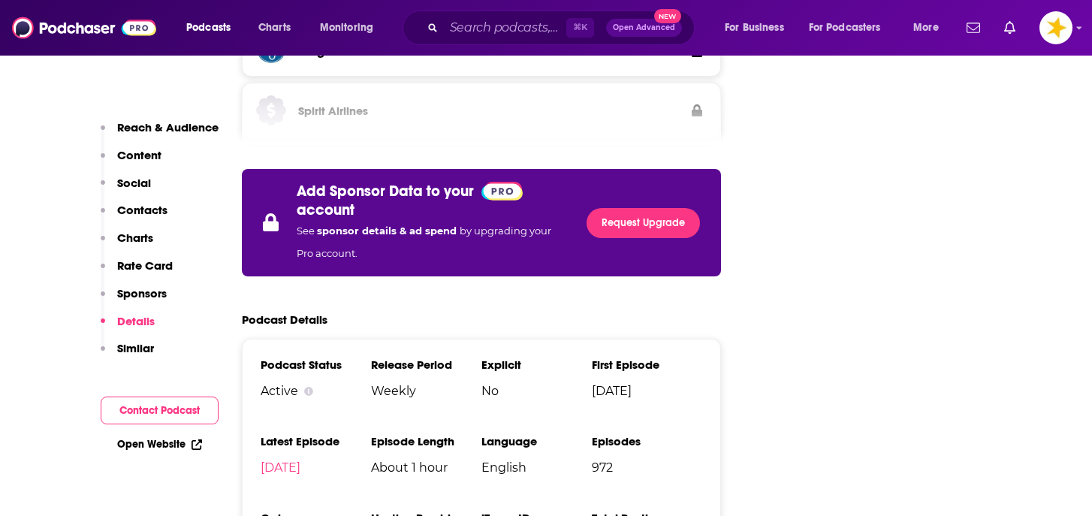
scroll to position [2641, 0]
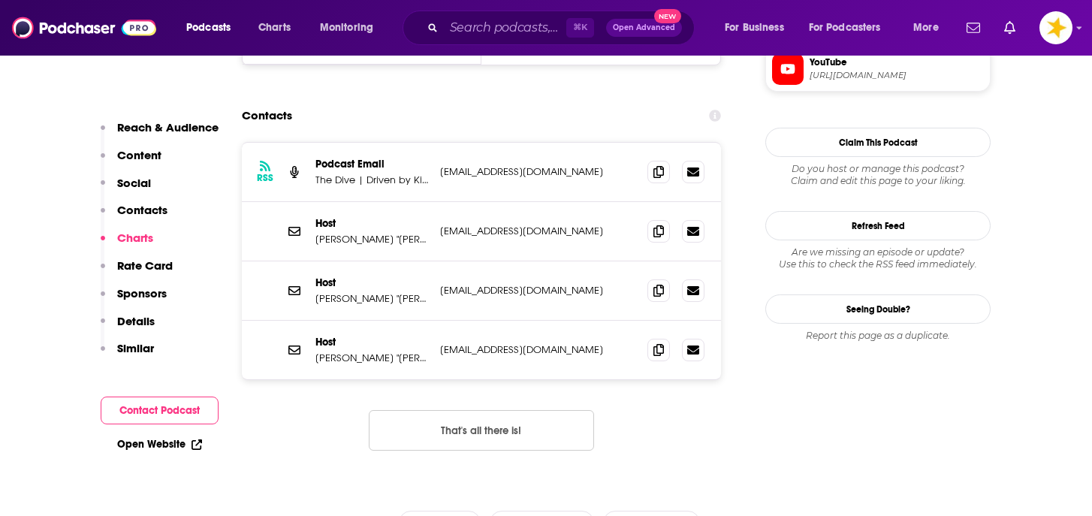
scroll to position [1444, 0]
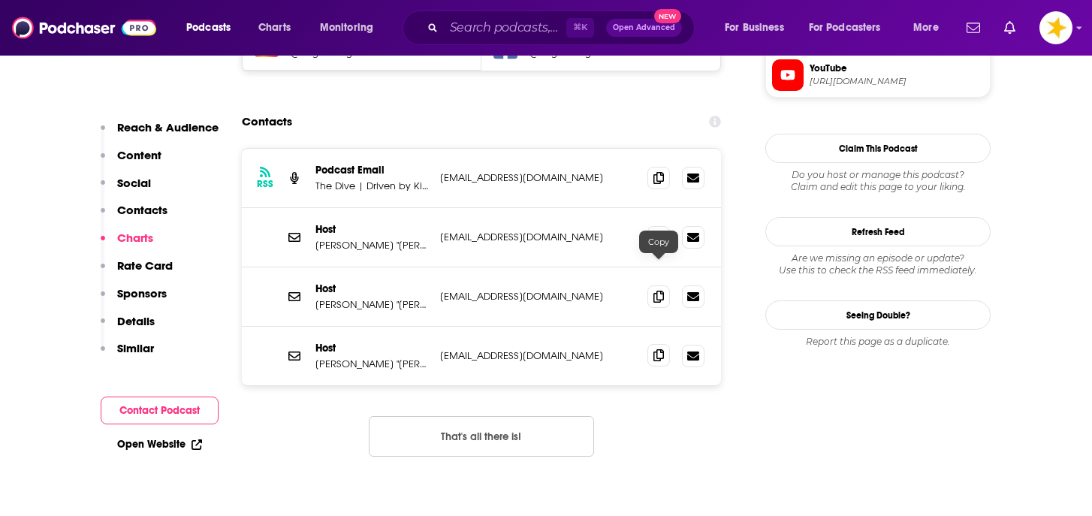
click at [657, 349] on icon at bounding box center [659, 355] width 11 height 12
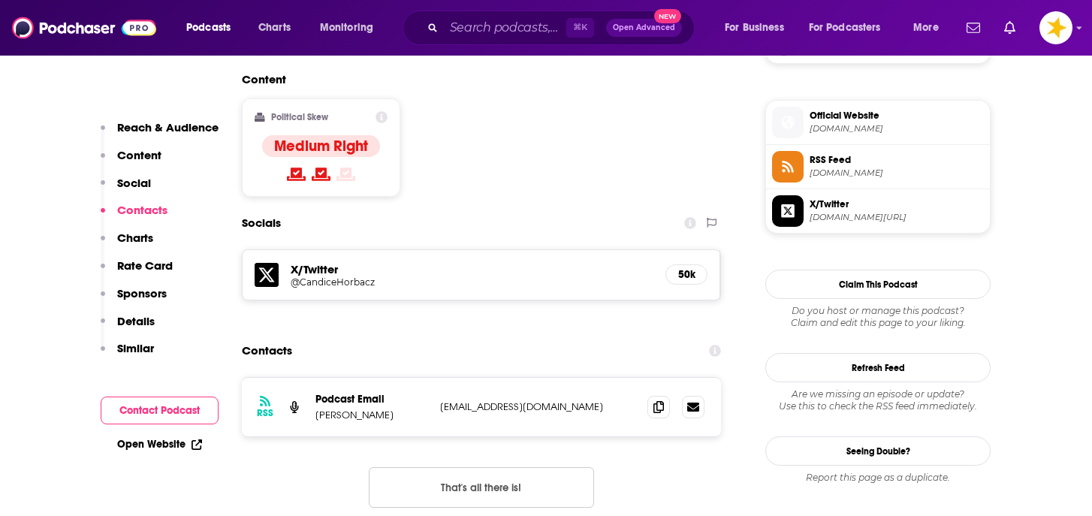
scroll to position [1223, 0]
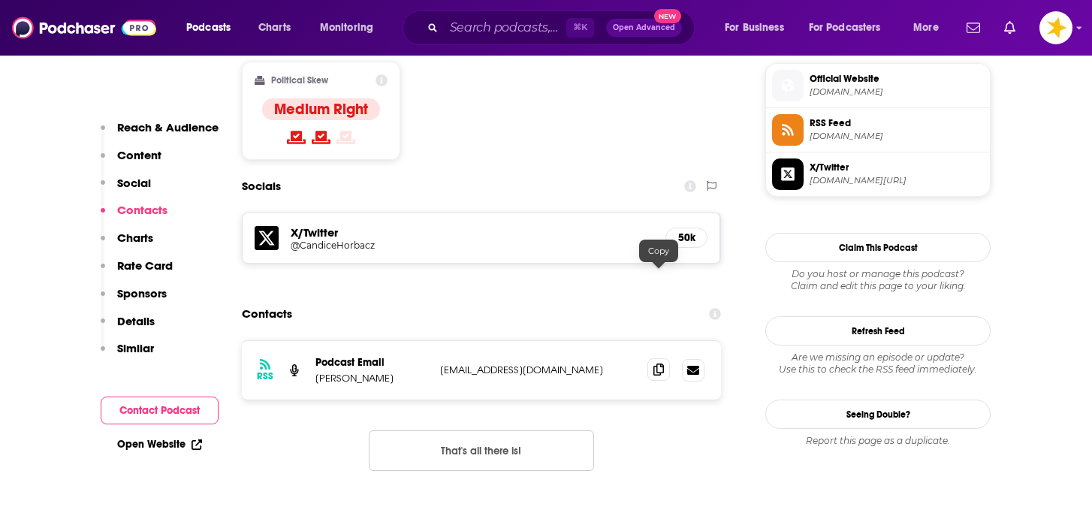
click at [651, 358] on span at bounding box center [659, 369] width 23 height 23
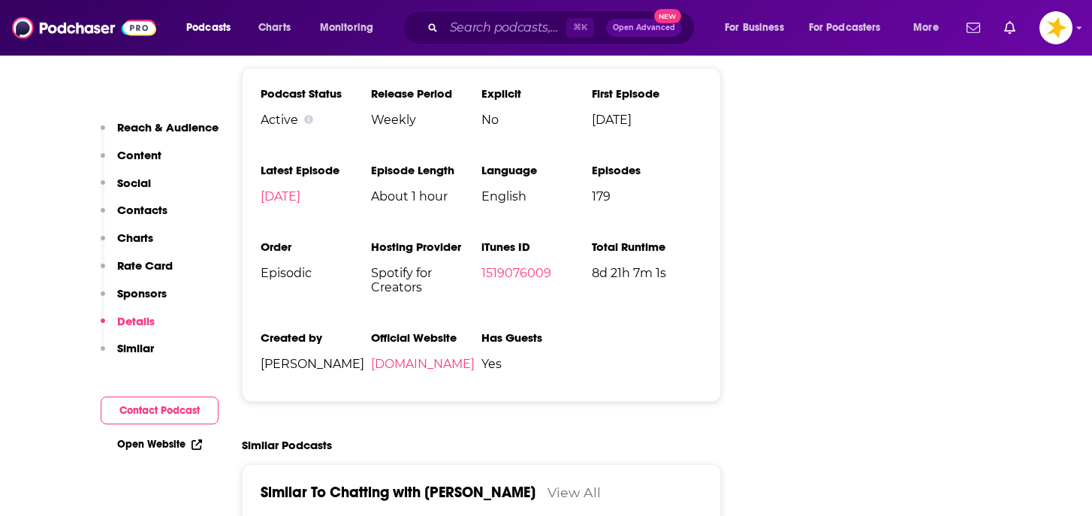
scroll to position [2735, 0]
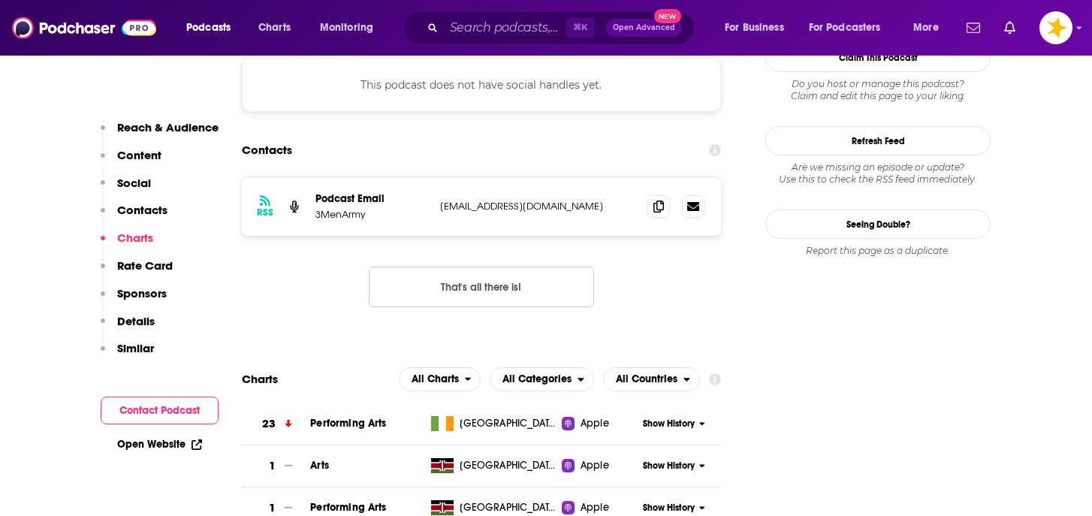
scroll to position [1283, 0]
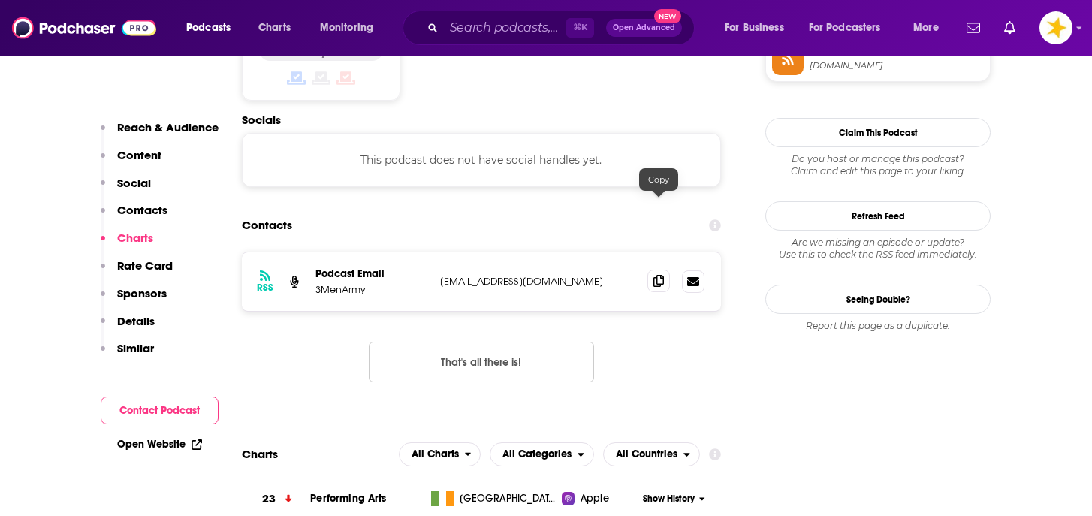
click at [658, 275] on icon at bounding box center [659, 281] width 11 height 12
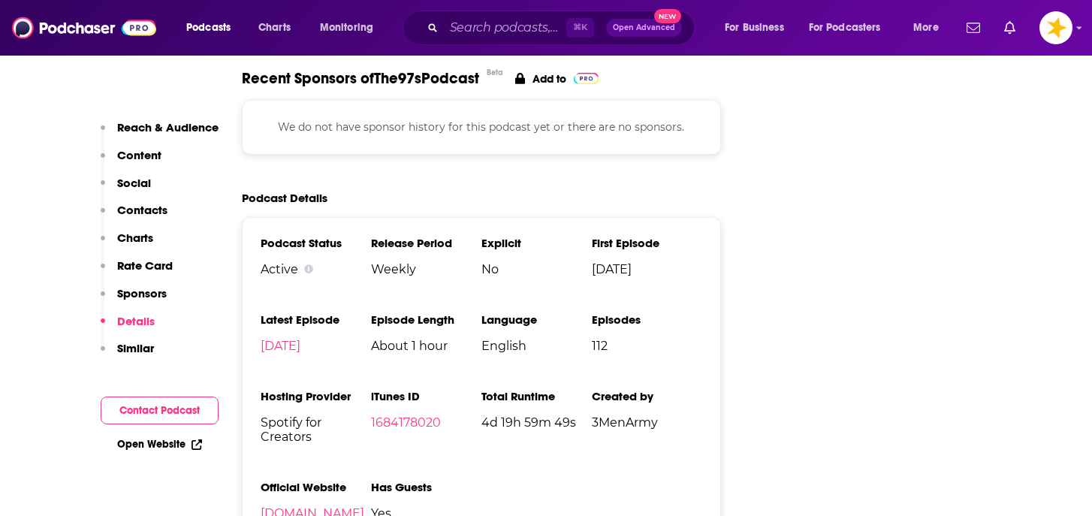
scroll to position [2239, 0]
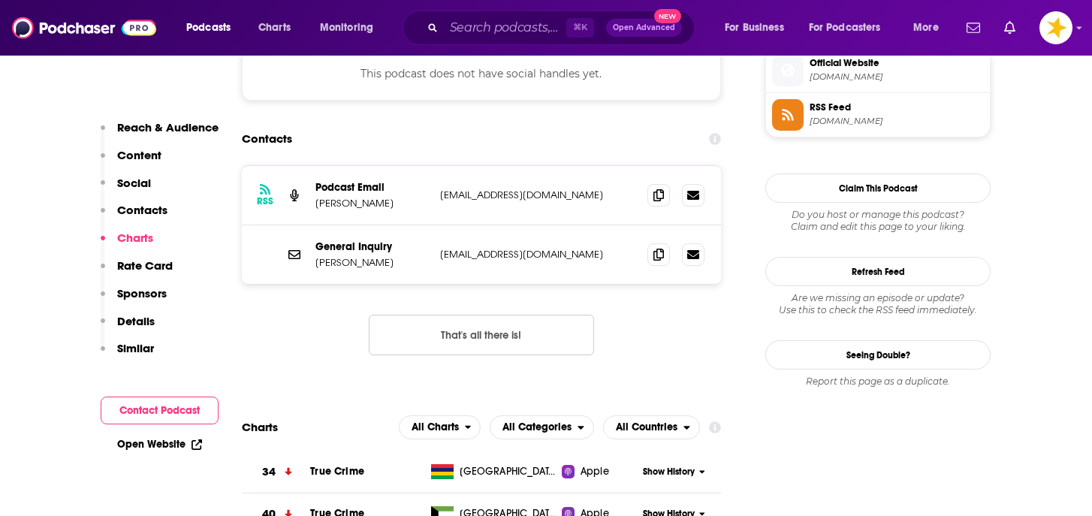
scroll to position [1349, 0]
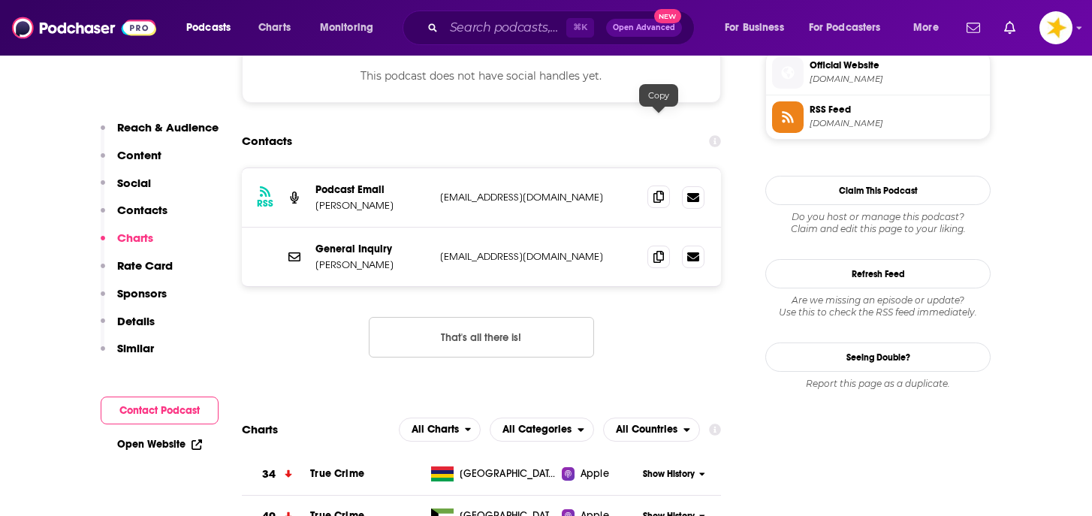
click at [659, 191] on icon at bounding box center [659, 197] width 11 height 12
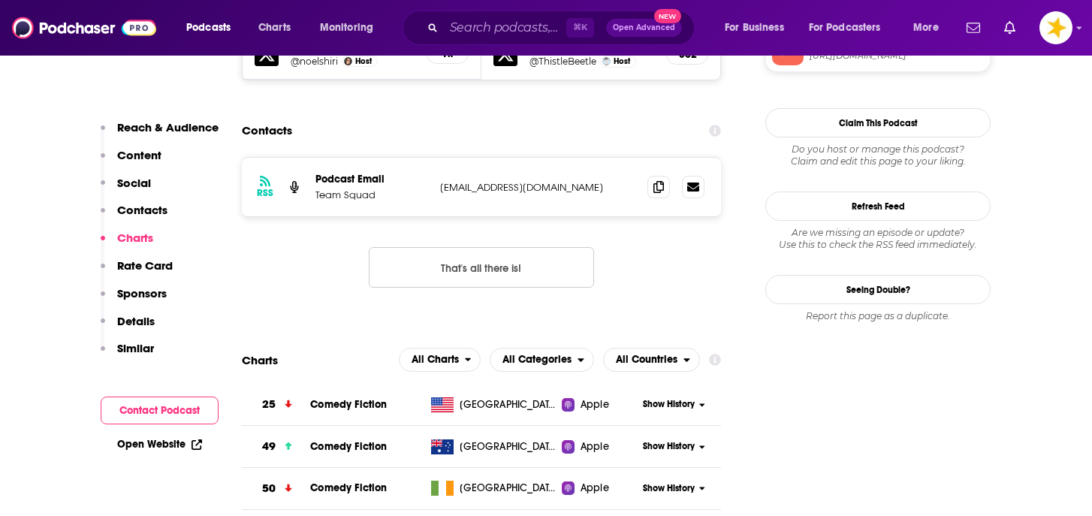
scroll to position [1582, 0]
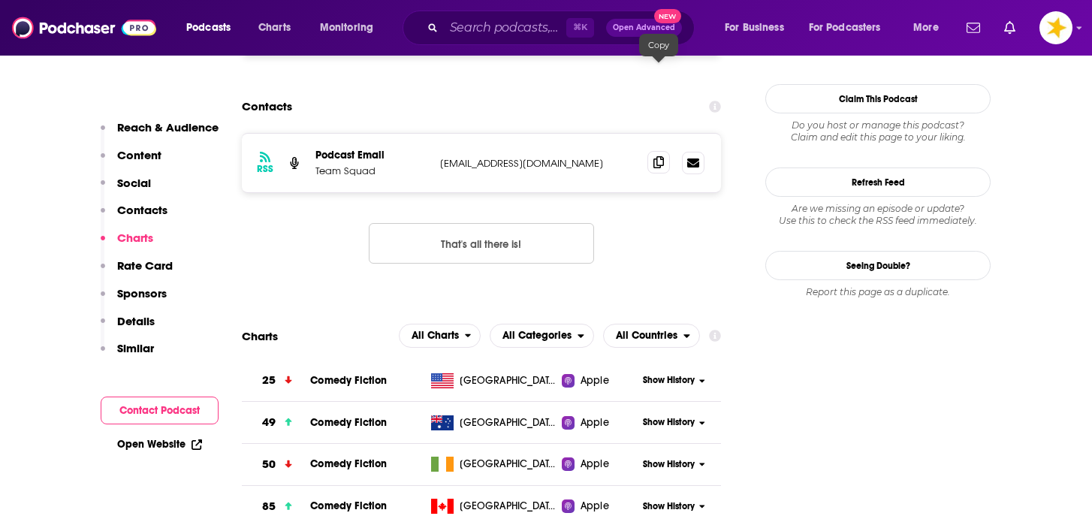
click at [657, 156] on icon at bounding box center [659, 162] width 11 height 12
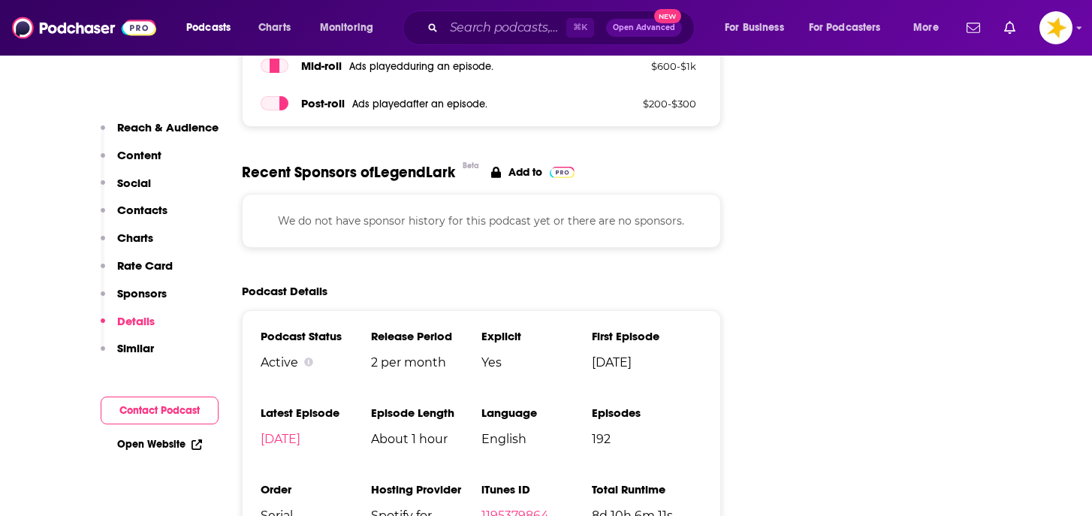
scroll to position [2329, 0]
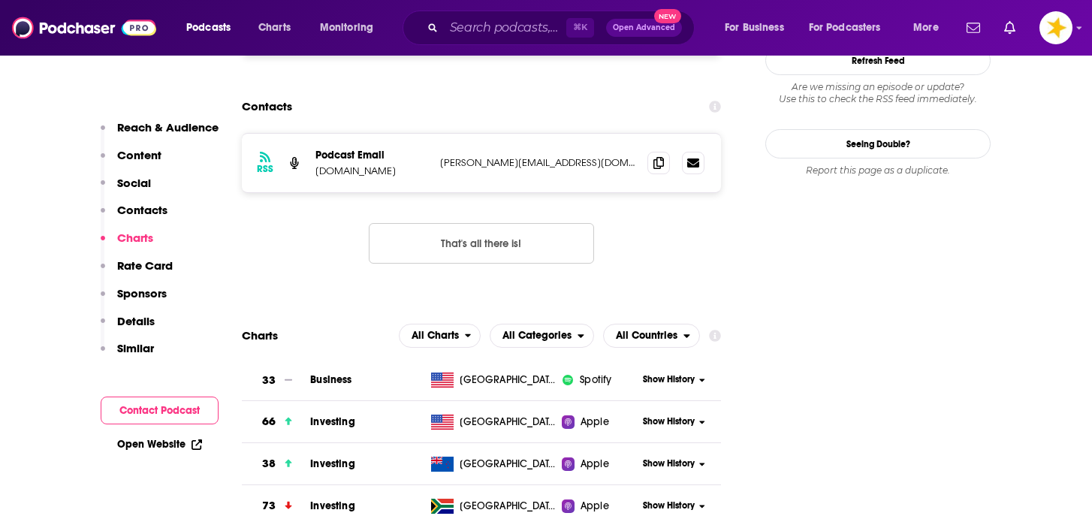
scroll to position [1408, 0]
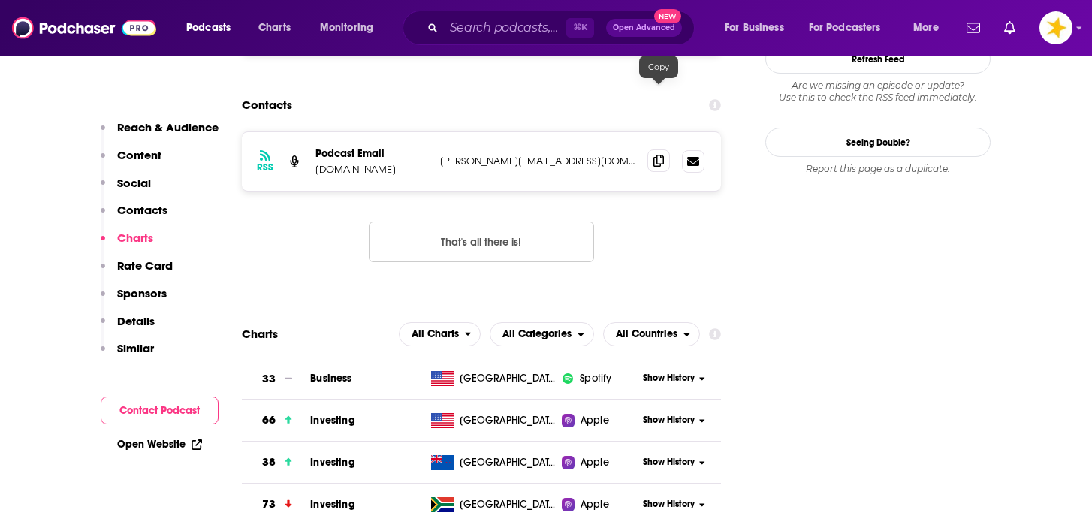
click at [660, 155] on icon at bounding box center [659, 161] width 11 height 12
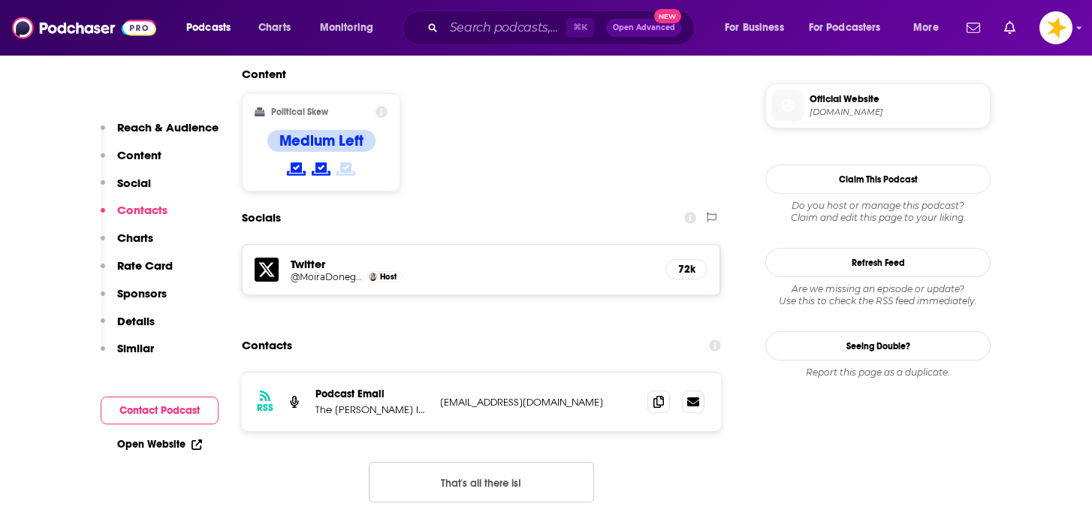
scroll to position [1192, 0]
click at [656, 394] on icon at bounding box center [659, 400] width 11 height 12
